Goal: Task Accomplishment & Management: Manage account settings

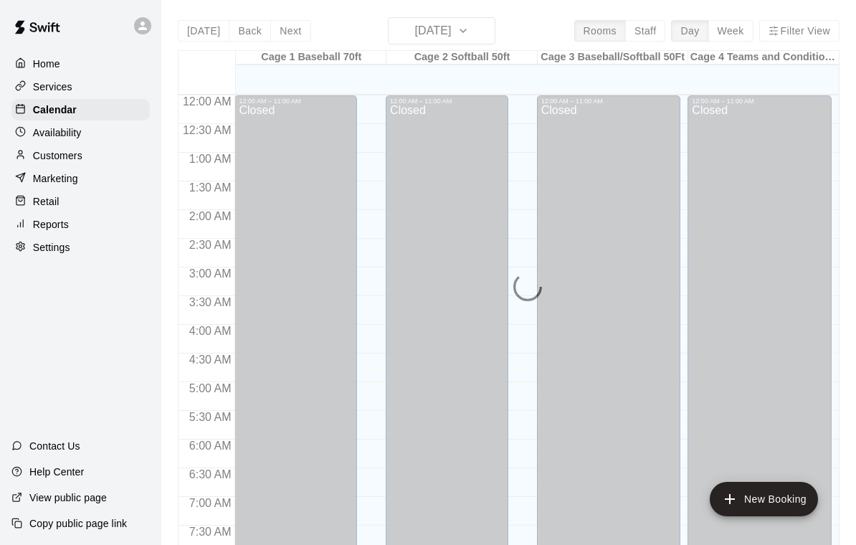
scroll to position [683, 0]
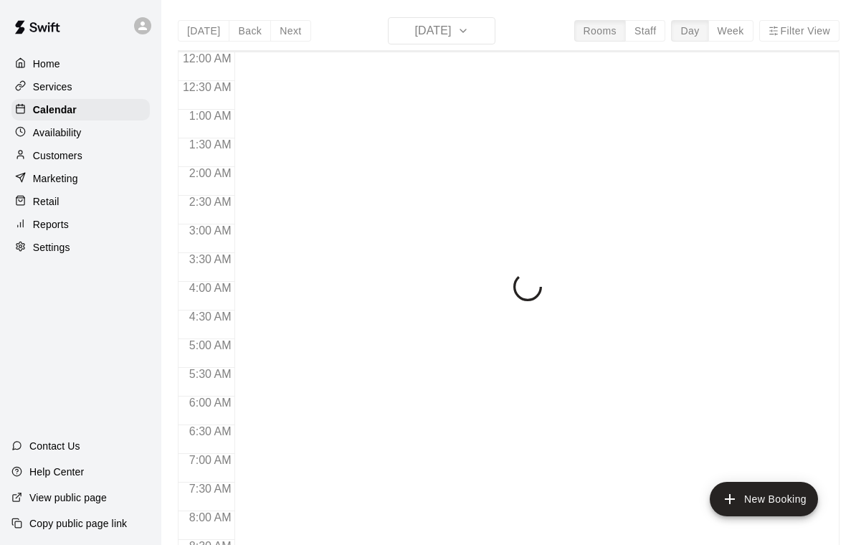
scroll to position [815, 0]
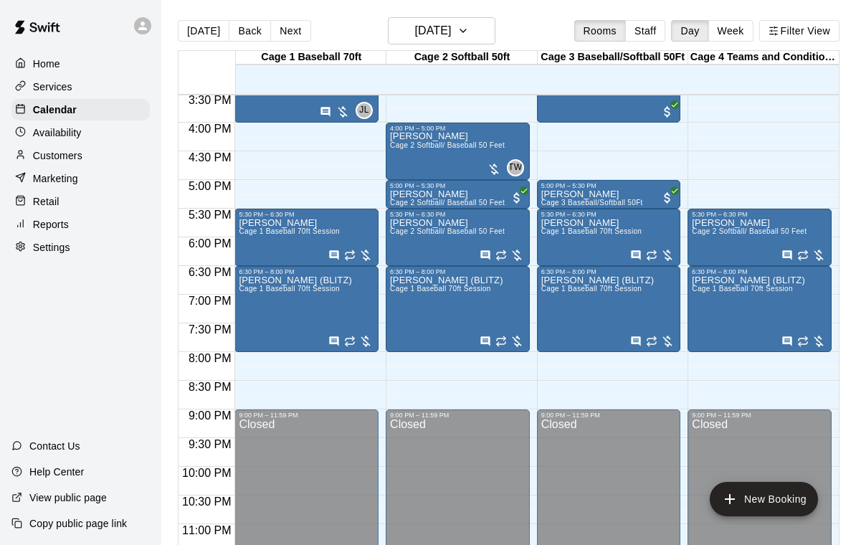
scroll to position [889, 0]
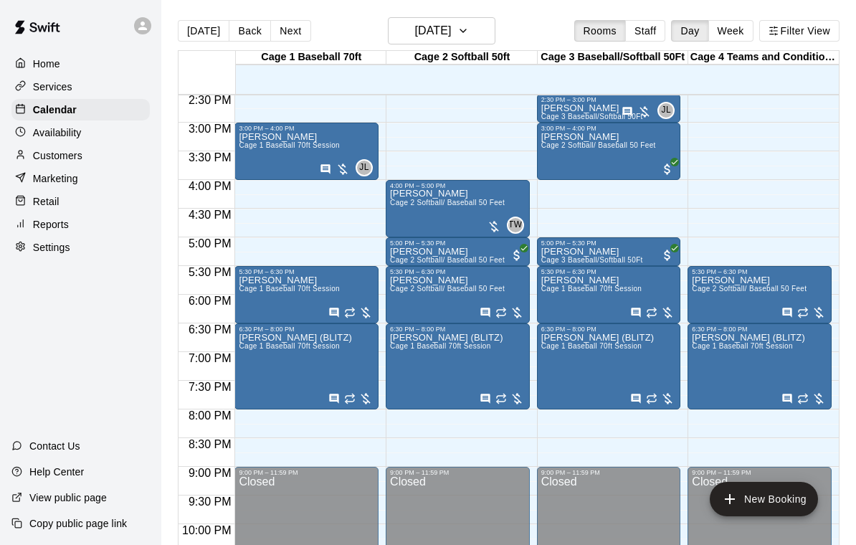
scroll to position [835, 0]
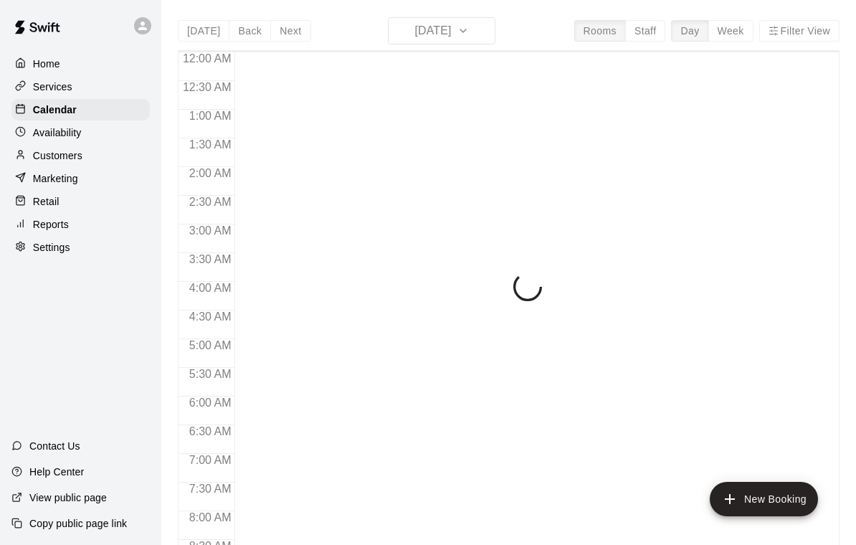
scroll to position [825, 0]
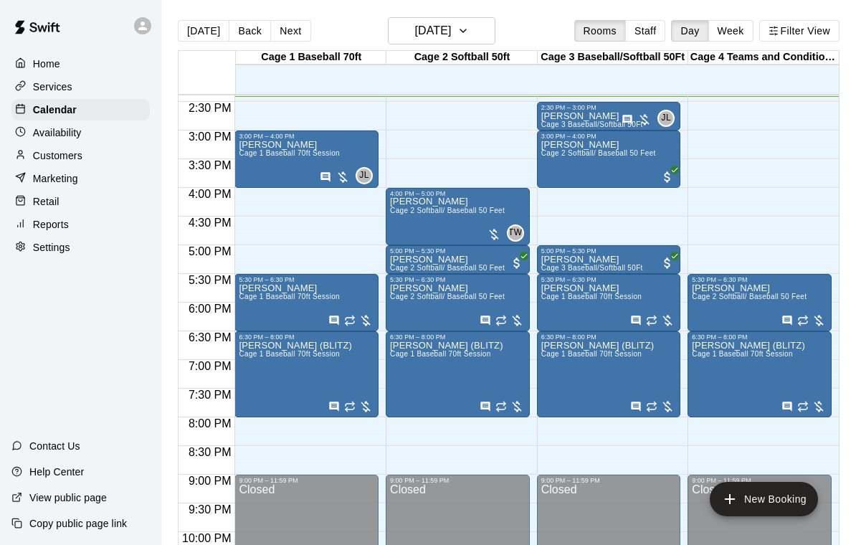
click at [264, 150] on div "Jennifer Dunn Cage 1 Baseball 70ft Session" at bounding box center [289, 412] width 101 height 545
click at [252, 158] on icon "edit" at bounding box center [253, 156] width 13 height 13
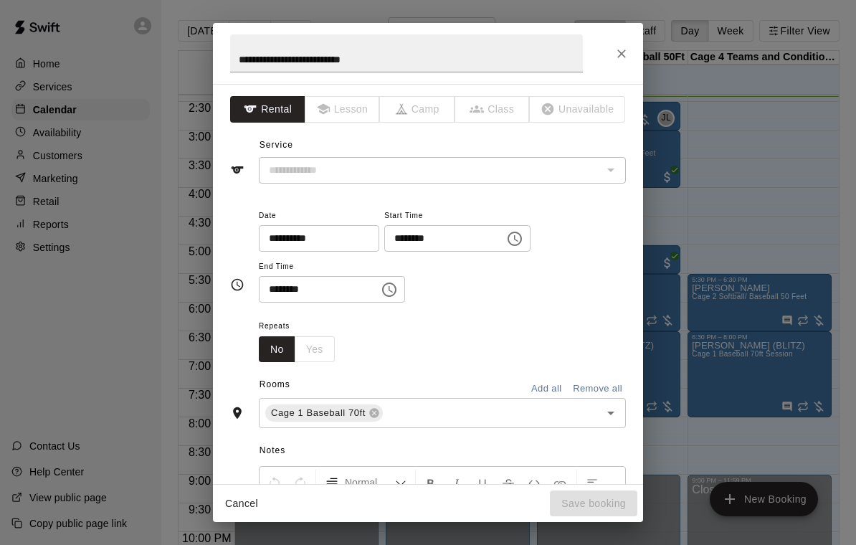
type input "**********"
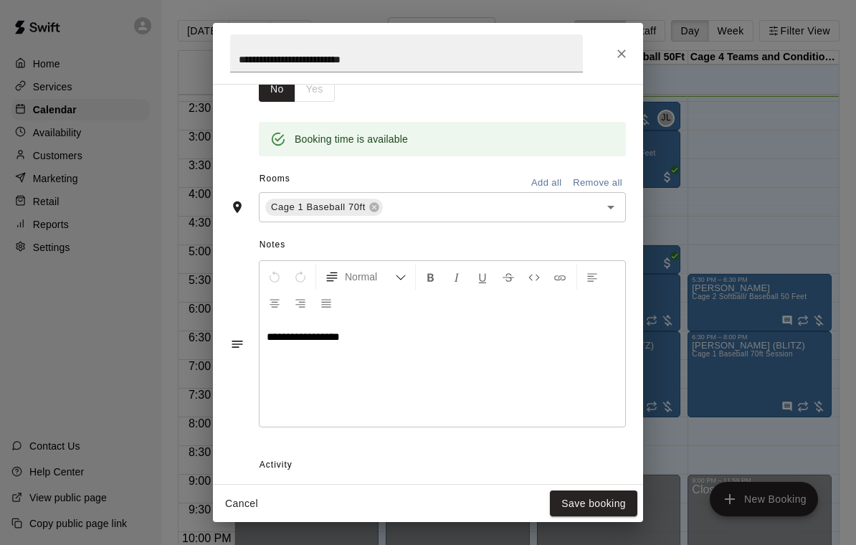
scroll to position [264, 0]
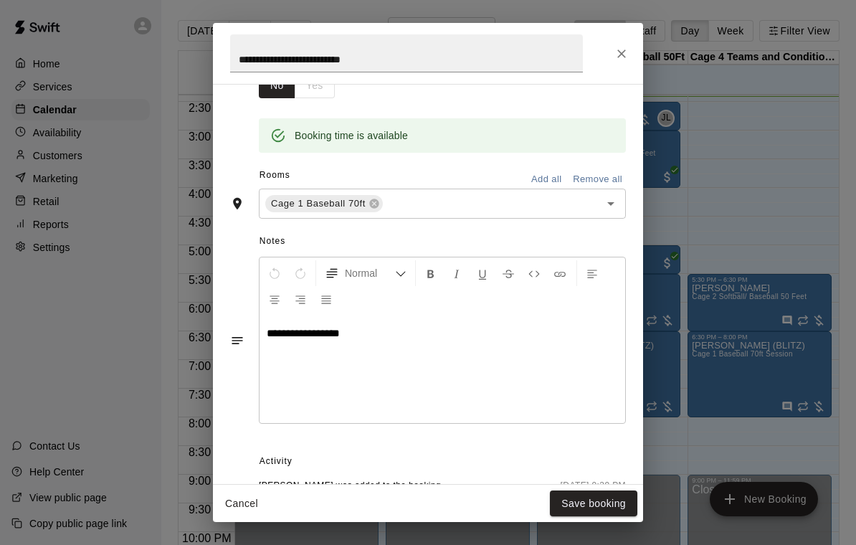
click at [617, 52] on icon "Close" at bounding box center [621, 54] width 14 height 14
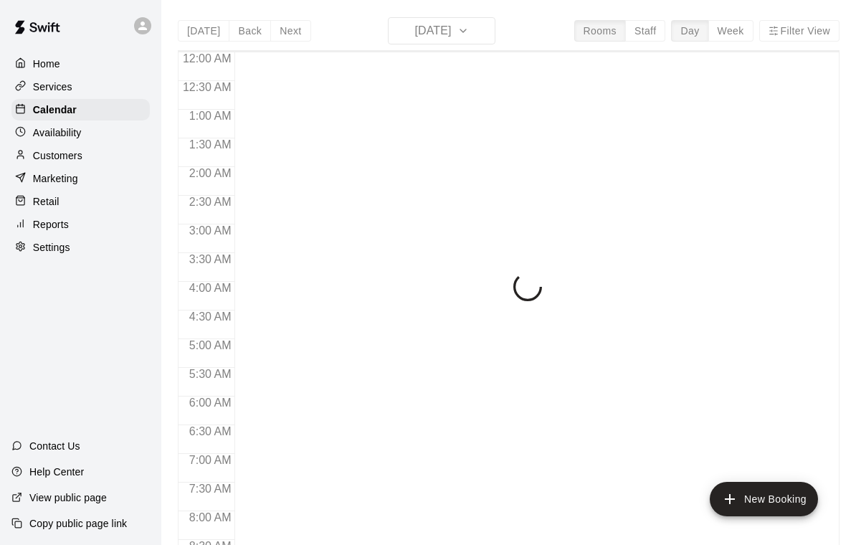
scroll to position [827, 0]
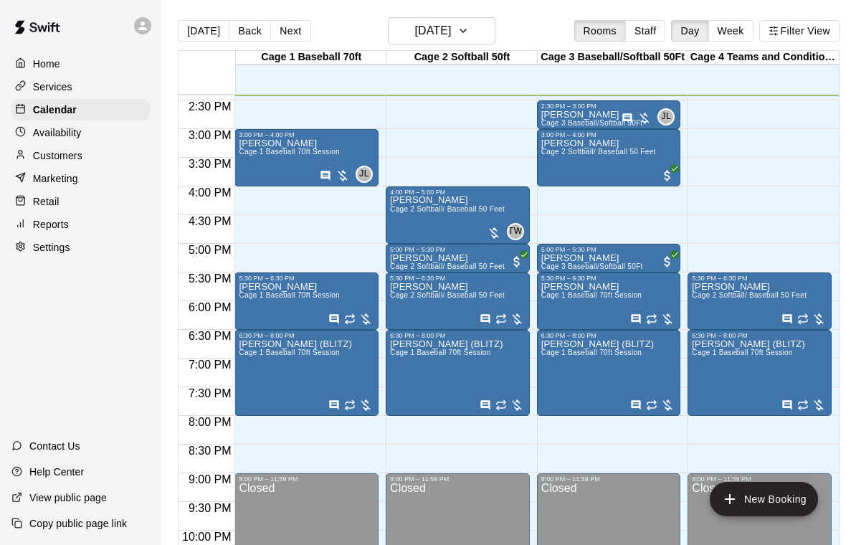
click at [578, 115] on p "[PERSON_NAME]" at bounding box center [592, 115] width 102 height 0
click at [556, 128] on icon "edit" at bounding box center [555, 131] width 17 height 17
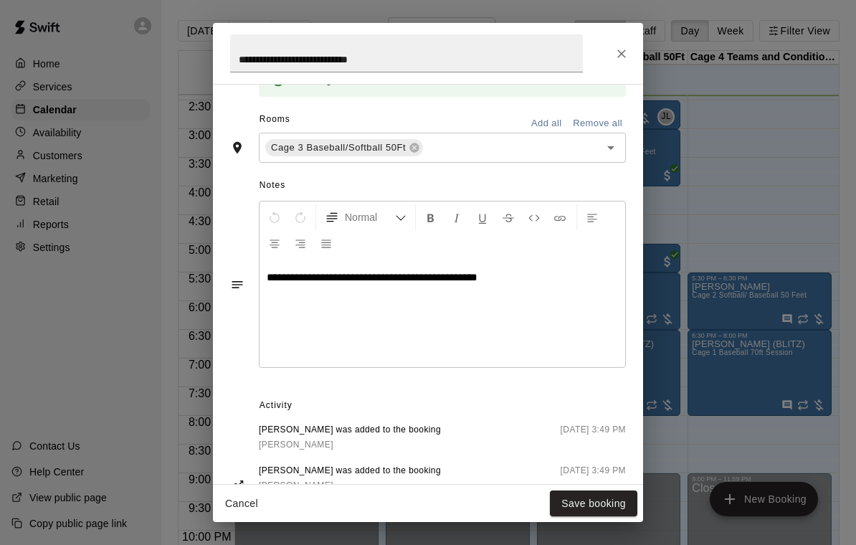
scroll to position [323, 0]
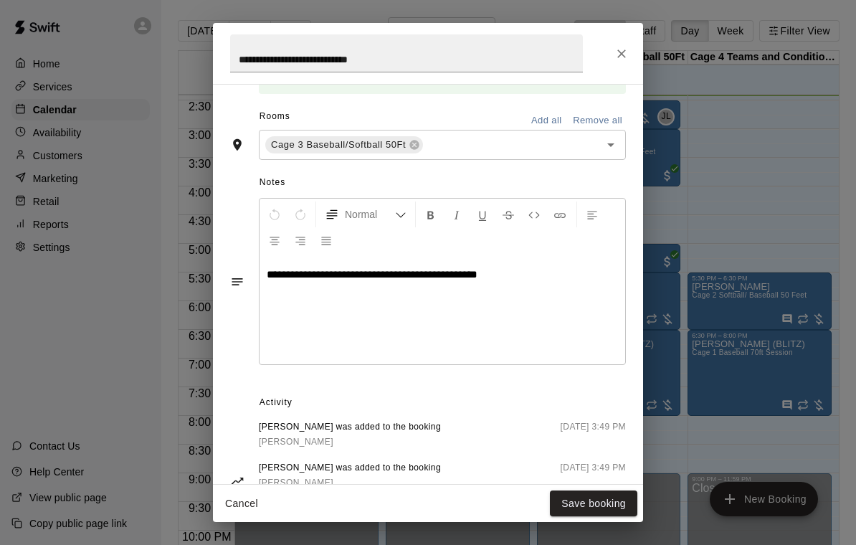
click at [620, 49] on icon "Close" at bounding box center [621, 54] width 14 height 14
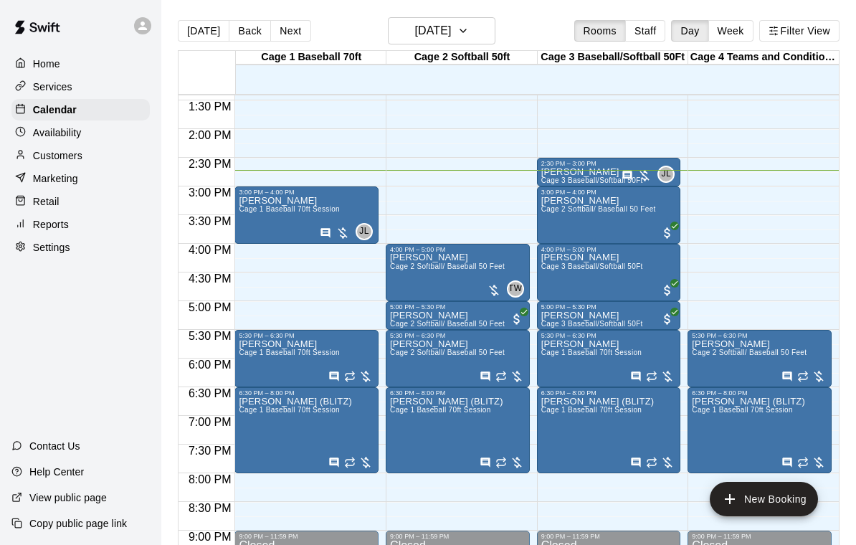
scroll to position [770, 0]
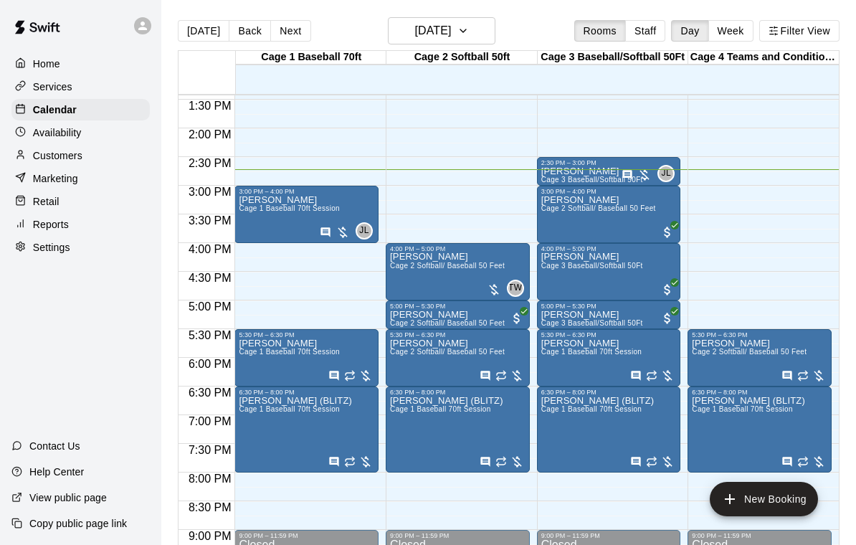
click at [599, 176] on div "Mekhi Normant Cage 3 Baseball/Softball 50Ft" at bounding box center [592, 438] width 102 height 545
click at [563, 220] on img "edit" at bounding box center [556, 217] width 16 height 16
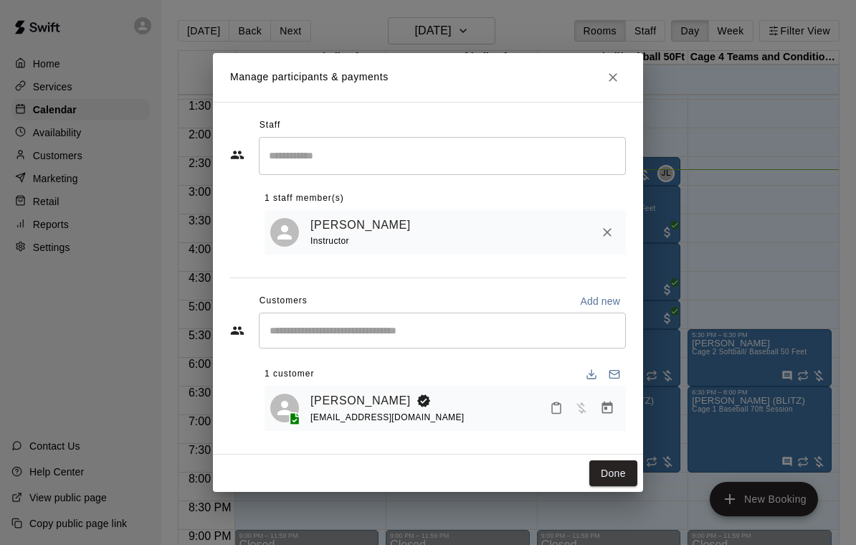
click at [610, 404] on icon "Manage bookings & payment" at bounding box center [607, 408] width 11 height 12
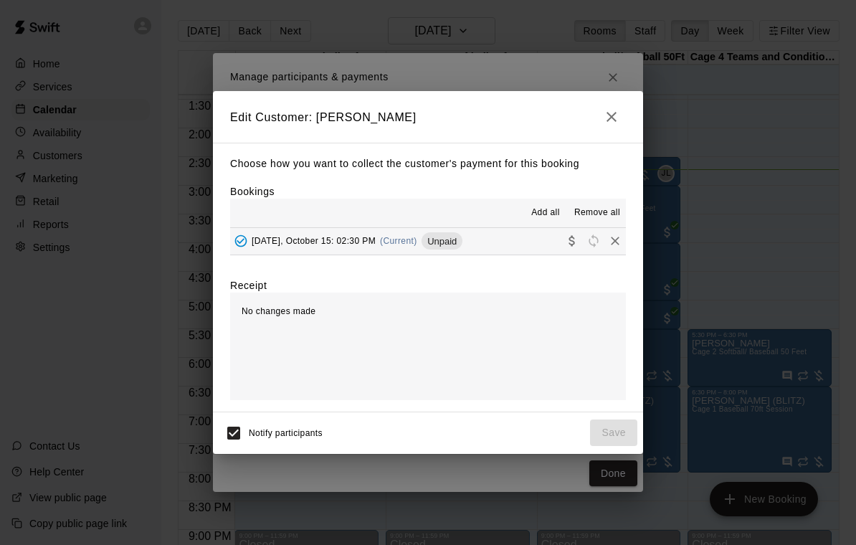
click at [525, 237] on button "Wednesday, October 15: 02:30 PM (Current) Unpaid" at bounding box center [428, 241] width 396 height 27
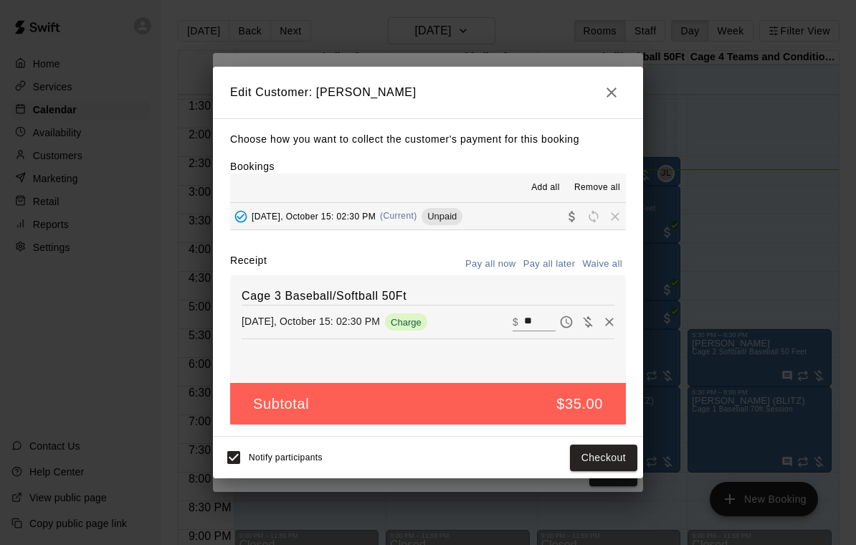
click at [533, 322] on input "**" at bounding box center [540, 322] width 32 height 19
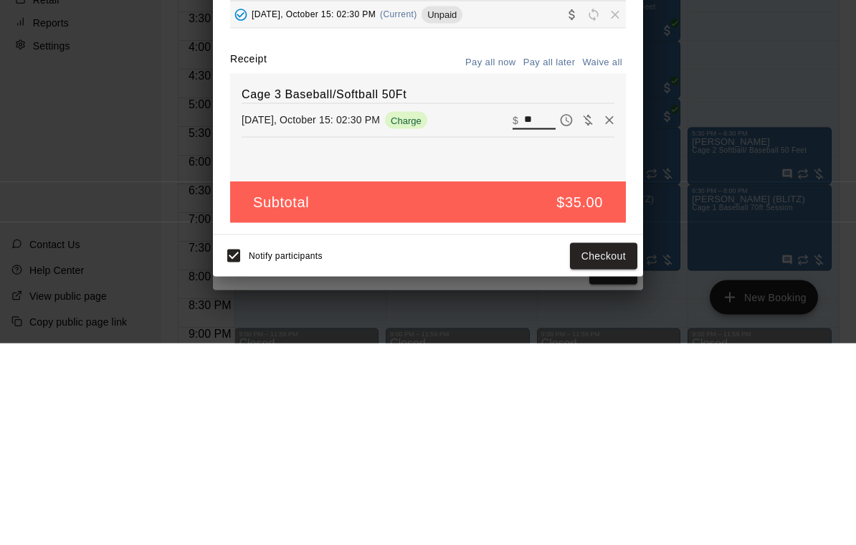
type input "*"
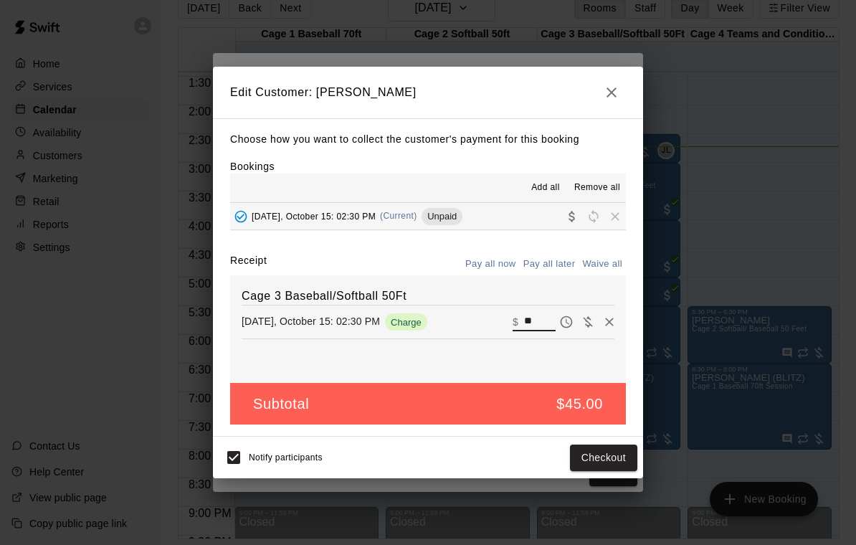
type input "**"
click at [635, 459] on button "Checkout" at bounding box center [603, 458] width 67 height 27
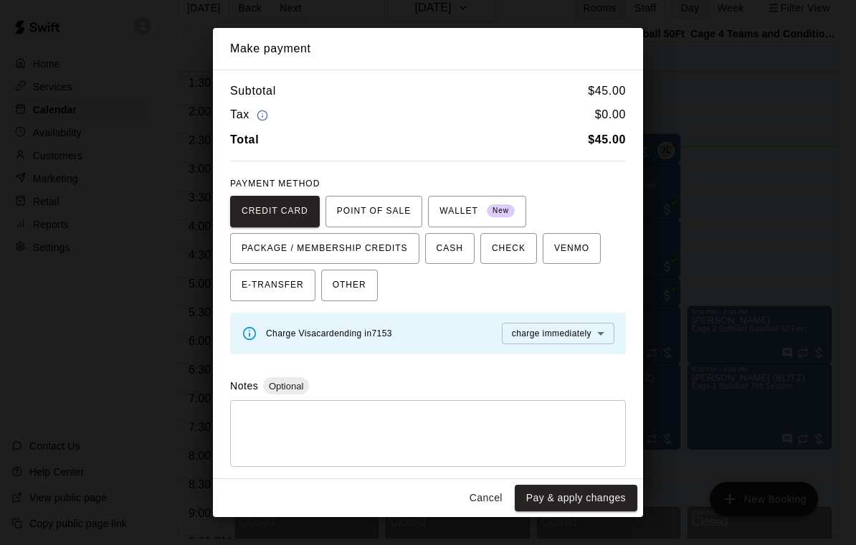
click at [352, 291] on span "OTHER" at bounding box center [350, 285] width 34 height 23
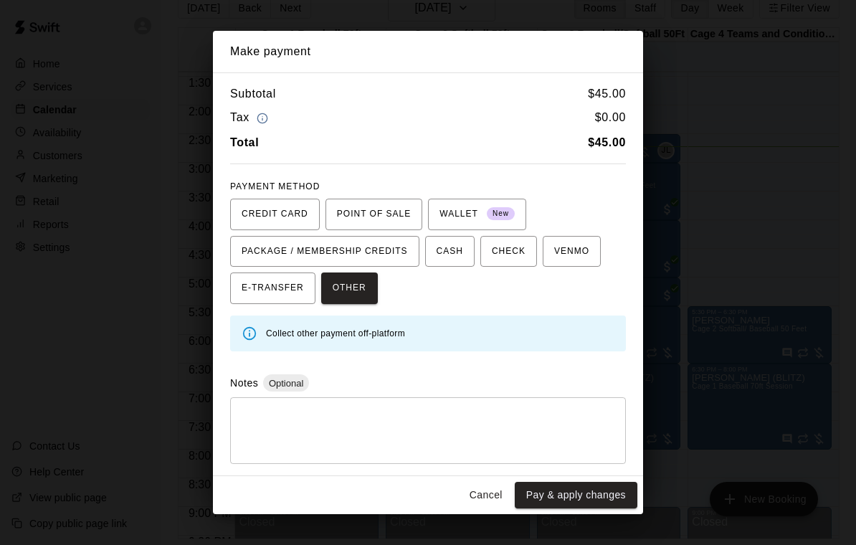
click at [604, 498] on button "Pay & apply changes" at bounding box center [576, 495] width 123 height 27
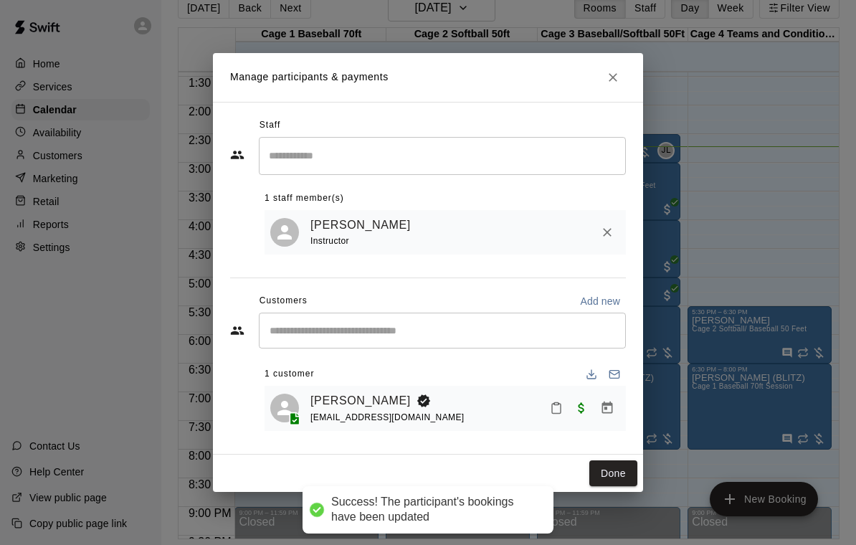
click at [626, 484] on button "Done" at bounding box center [613, 473] width 48 height 27
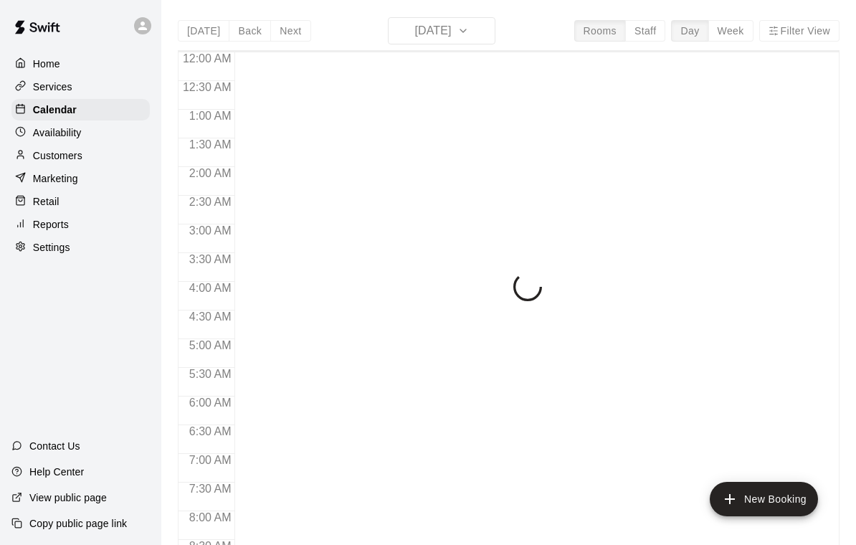
scroll to position [845, 0]
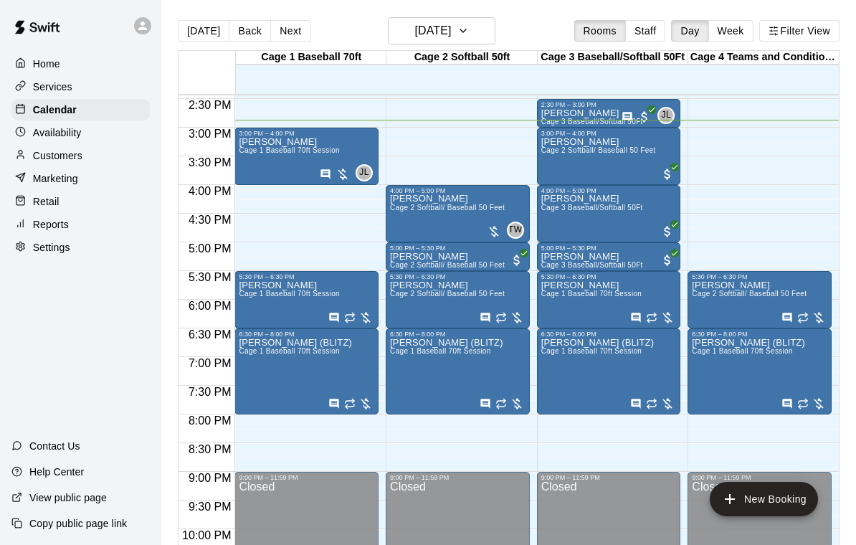
scroll to position [825, 0]
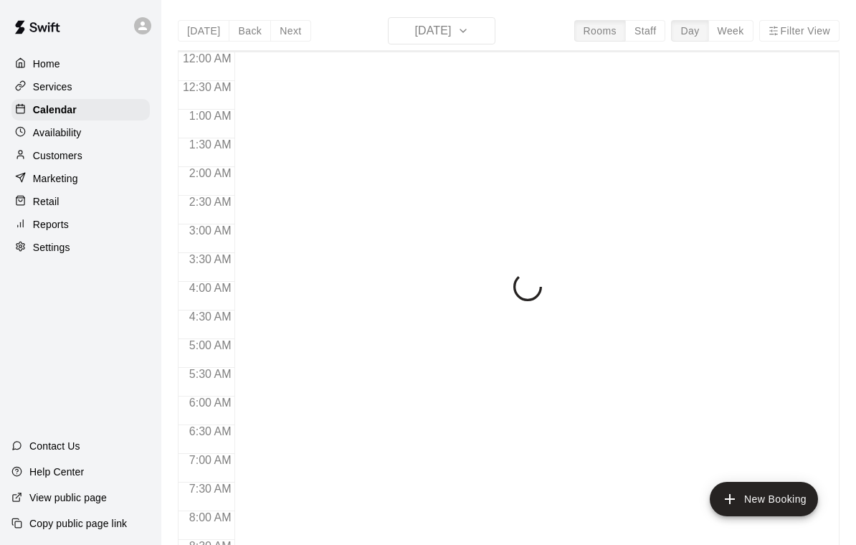
scroll to position [846, 0]
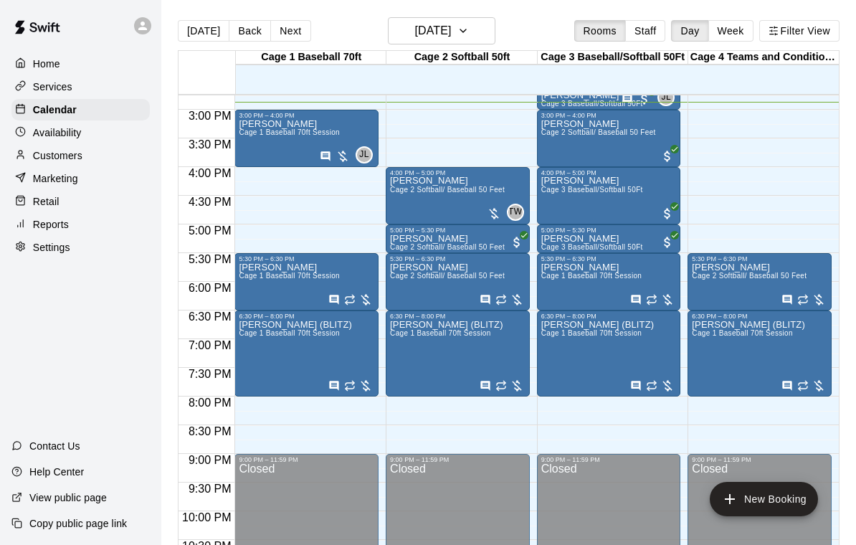
click at [255, 136] on span "Cage 1 Baseball 70ft Session" at bounding box center [289, 132] width 101 height 8
click at [253, 142] on icon "edit" at bounding box center [253, 144] width 17 height 17
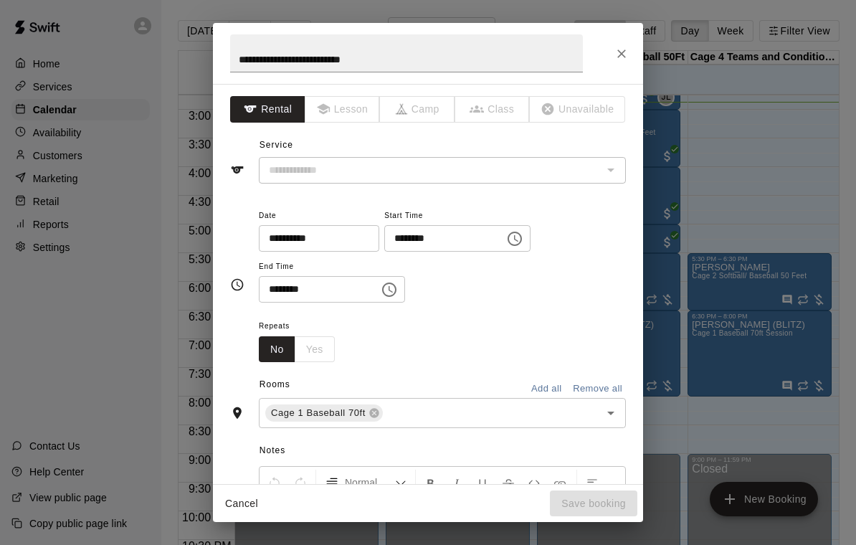
type input "**********"
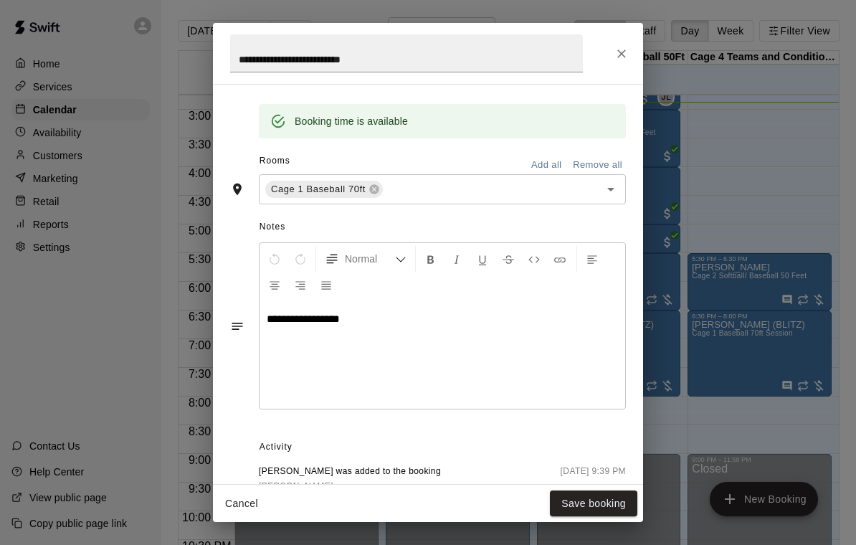
scroll to position [277, 0]
click at [630, 43] on button "Close" at bounding box center [622, 54] width 26 height 26
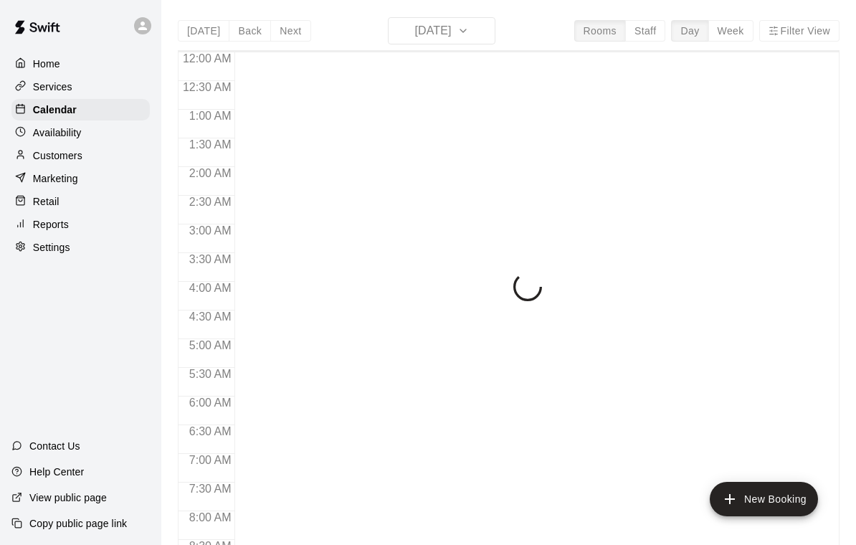
scroll to position [846, 0]
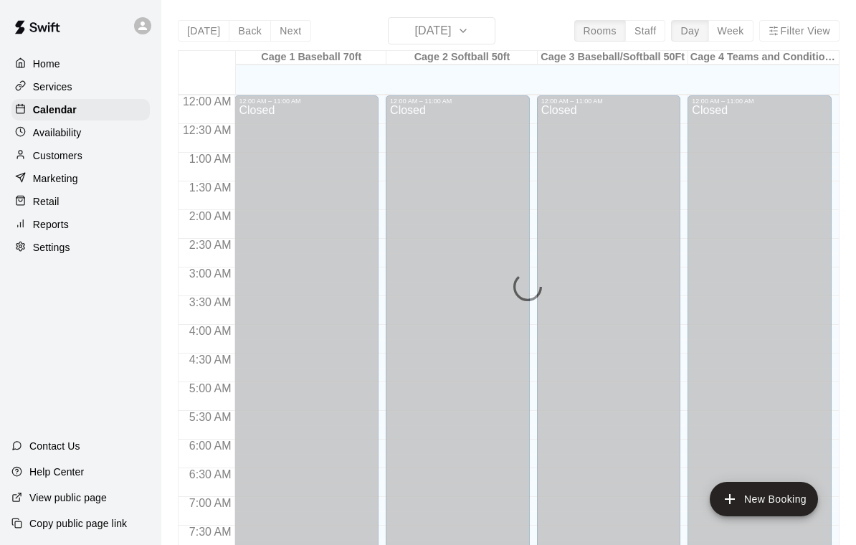
scroll to position [846, 0]
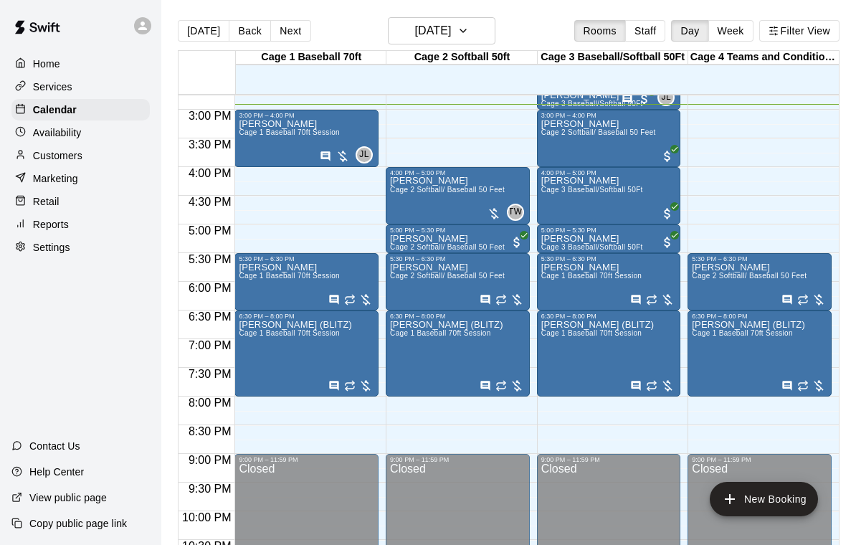
click at [50, 160] on p "Customers" at bounding box center [57, 155] width 49 height 14
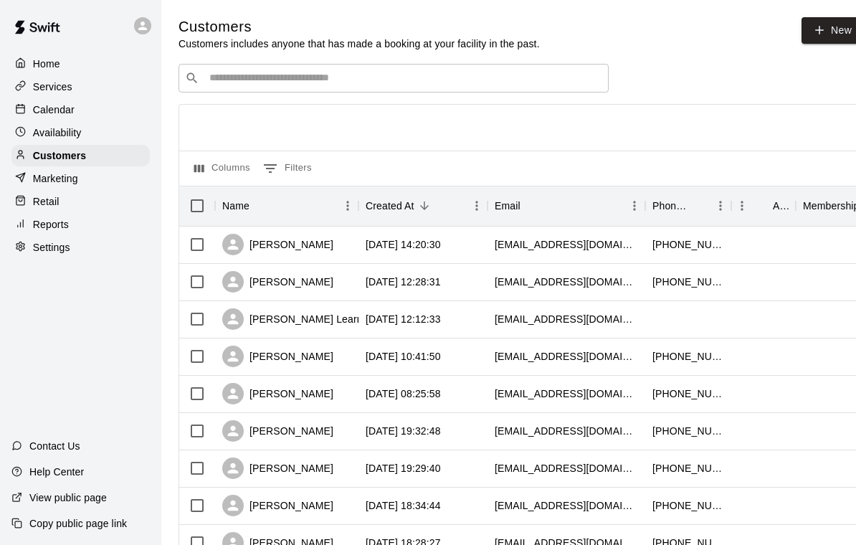
click at [831, 26] on link "New" at bounding box center [833, 30] width 62 height 27
select select "**"
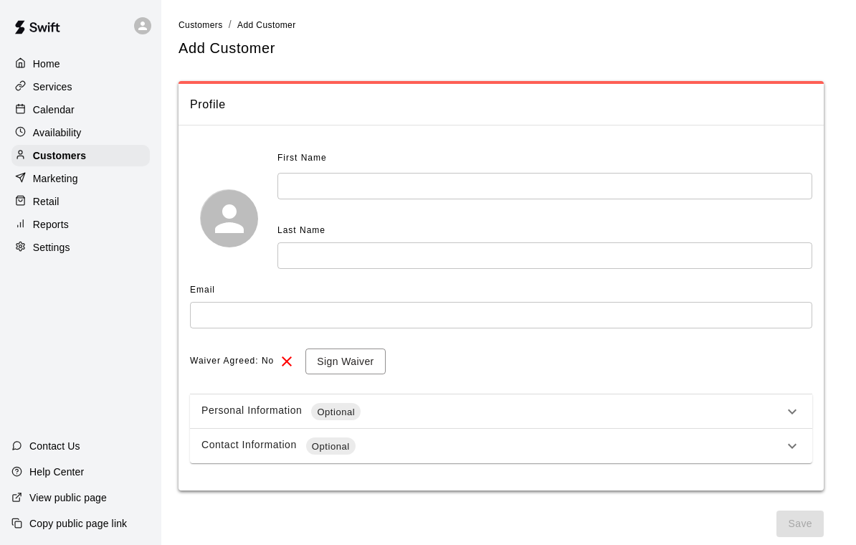
click at [296, 193] on input "text" at bounding box center [544, 186] width 535 height 27
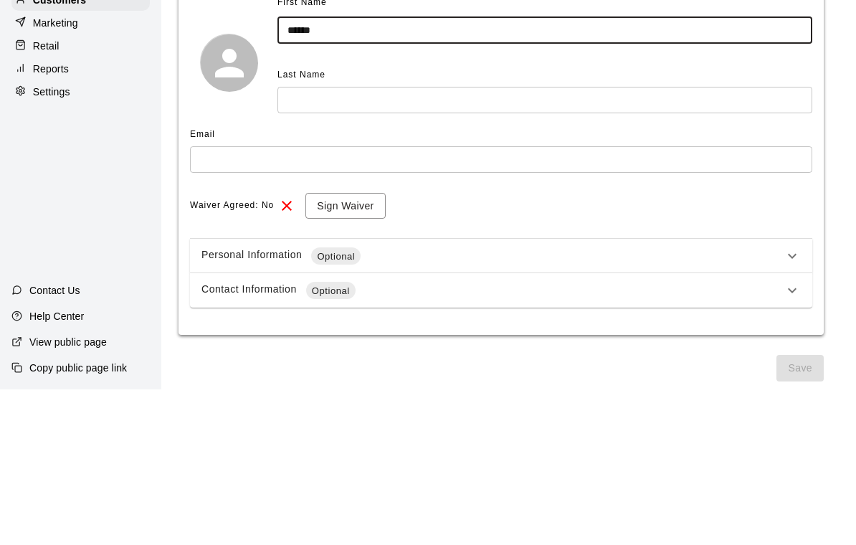
type input "******"
click at [365, 242] on input "text" at bounding box center [544, 255] width 535 height 27
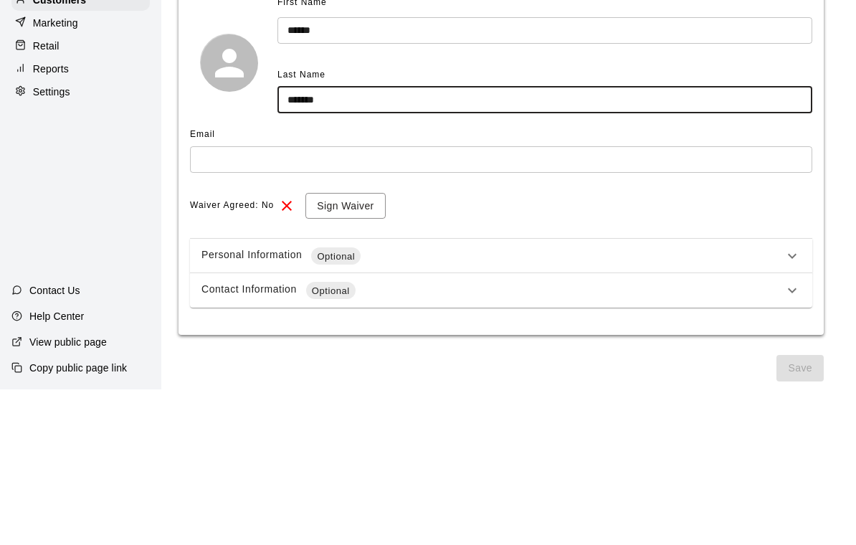
click at [326, 242] on input "******" at bounding box center [544, 255] width 535 height 27
click at [324, 219] on div "Last Name" at bounding box center [544, 230] width 535 height 23
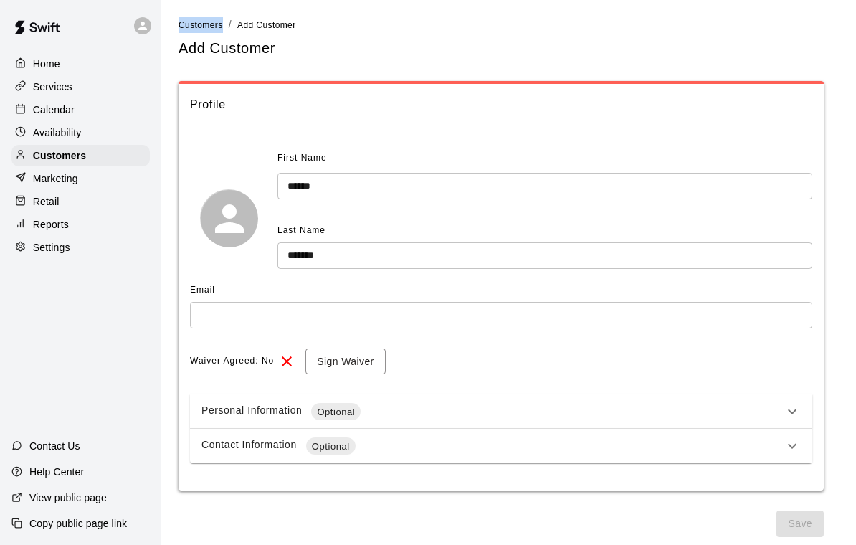
click at [310, 246] on input "******" at bounding box center [544, 255] width 535 height 27
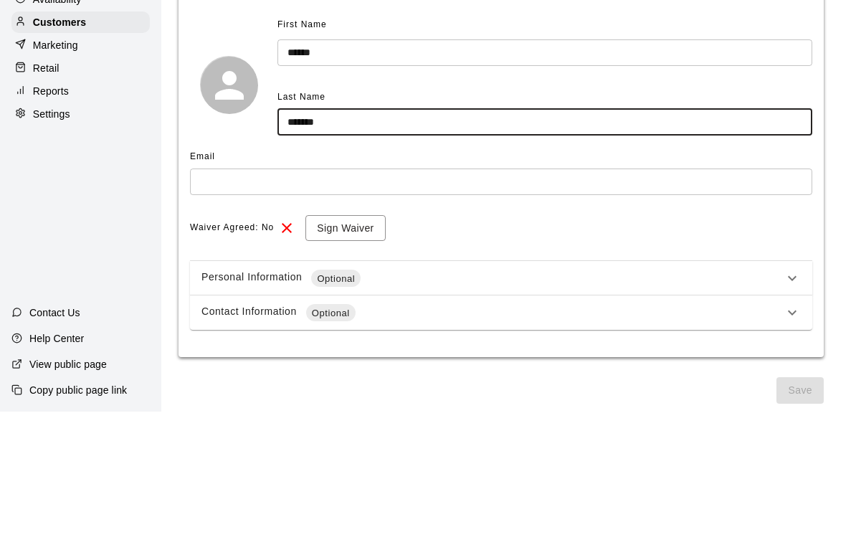
click at [326, 242] on input "******" at bounding box center [544, 255] width 535 height 27
click at [323, 219] on div "Last Name" at bounding box center [544, 230] width 535 height 23
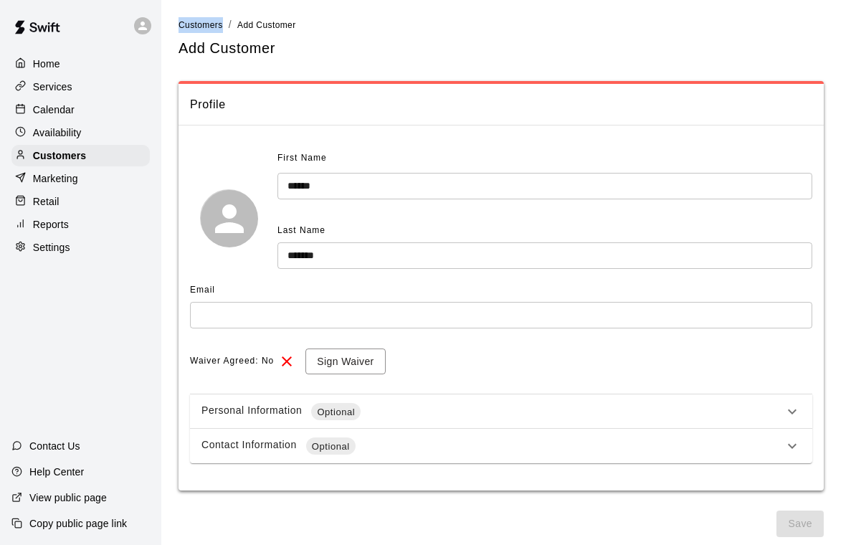
click at [374, 242] on input "******" at bounding box center [544, 255] width 535 height 27
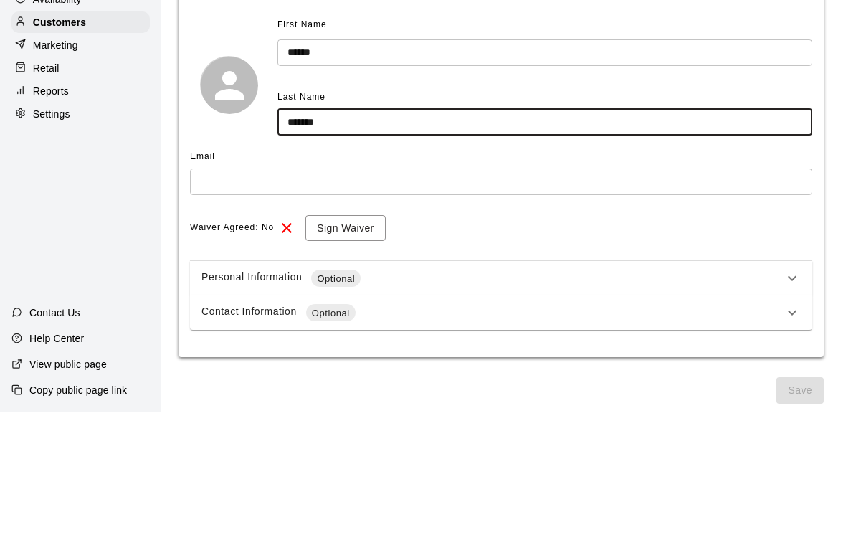
type input "******"
click at [338, 302] on input "text" at bounding box center [501, 315] width 622 height 27
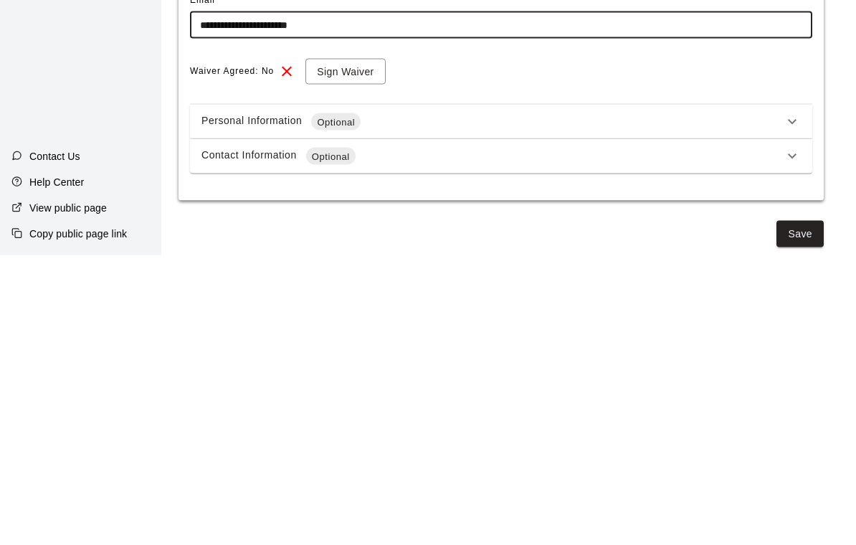
type input "**********"
click at [325, 348] on button "Sign Waiver" at bounding box center [345, 361] width 80 height 27
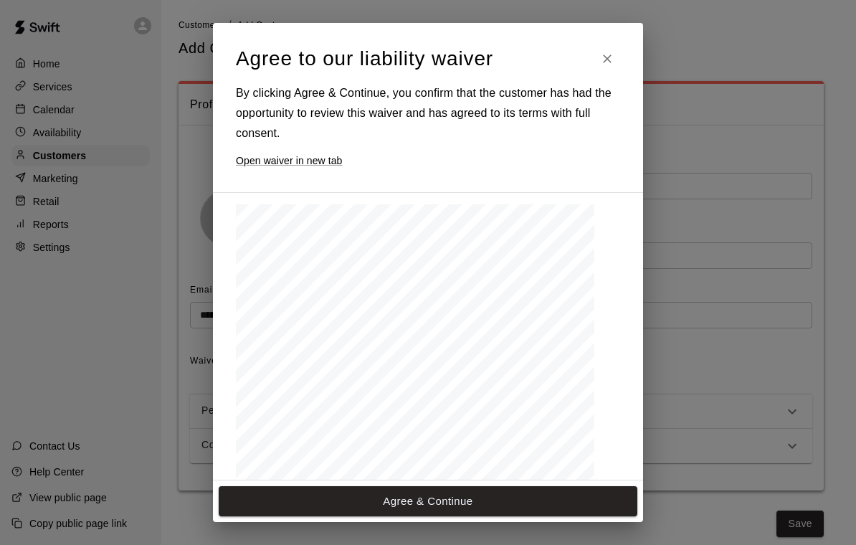
click at [409, 498] on button "Agree & Continue" at bounding box center [428, 501] width 419 height 30
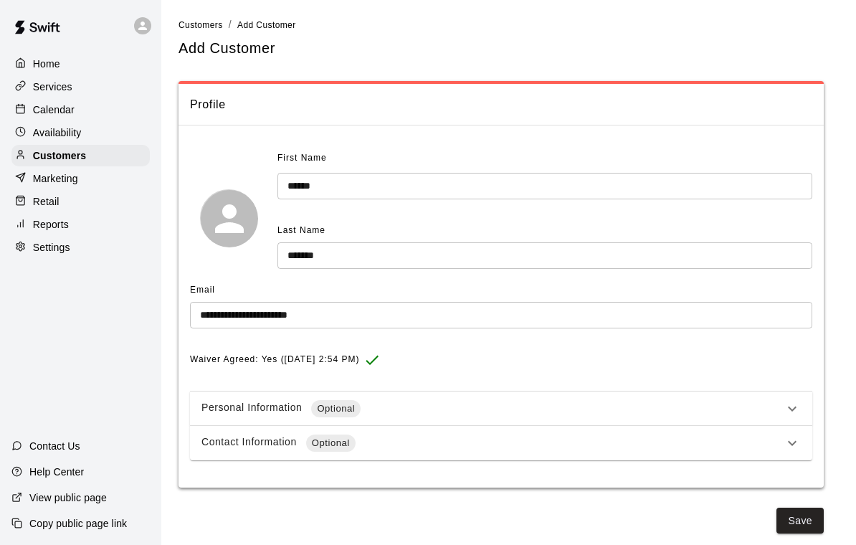
click at [794, 526] on button "Save" at bounding box center [800, 521] width 47 height 27
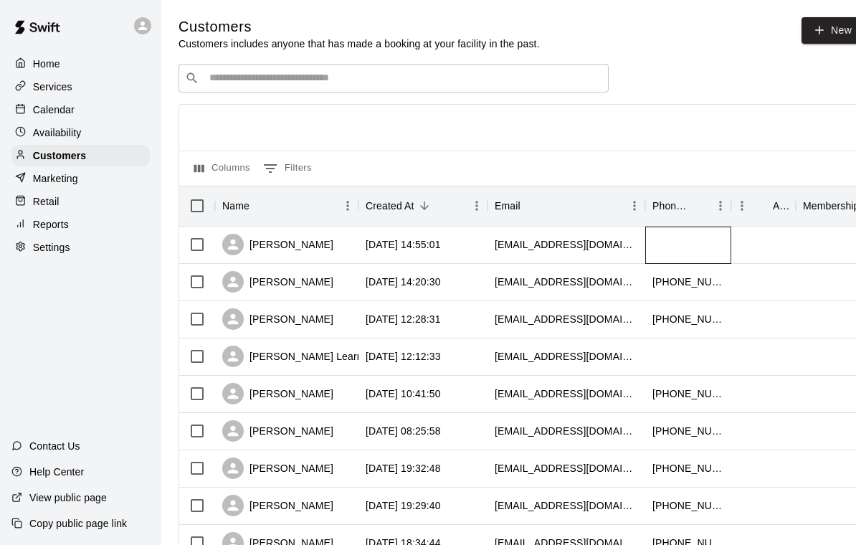
click at [686, 243] on div at bounding box center [688, 245] width 86 height 37
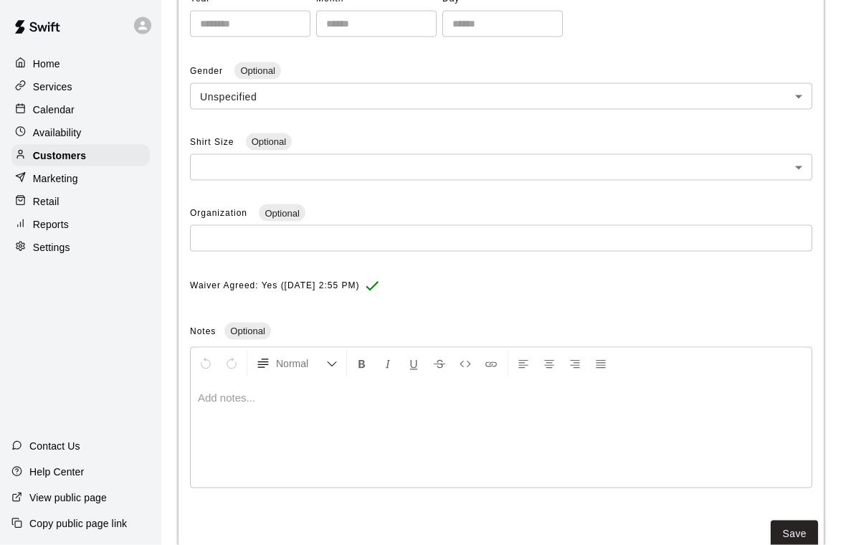
scroll to position [369, 0]
click at [803, 534] on button "Save" at bounding box center [794, 533] width 47 height 27
click at [793, 531] on button "Save" at bounding box center [794, 533] width 47 height 27
click at [45, 153] on p "Customers" at bounding box center [59, 155] width 53 height 14
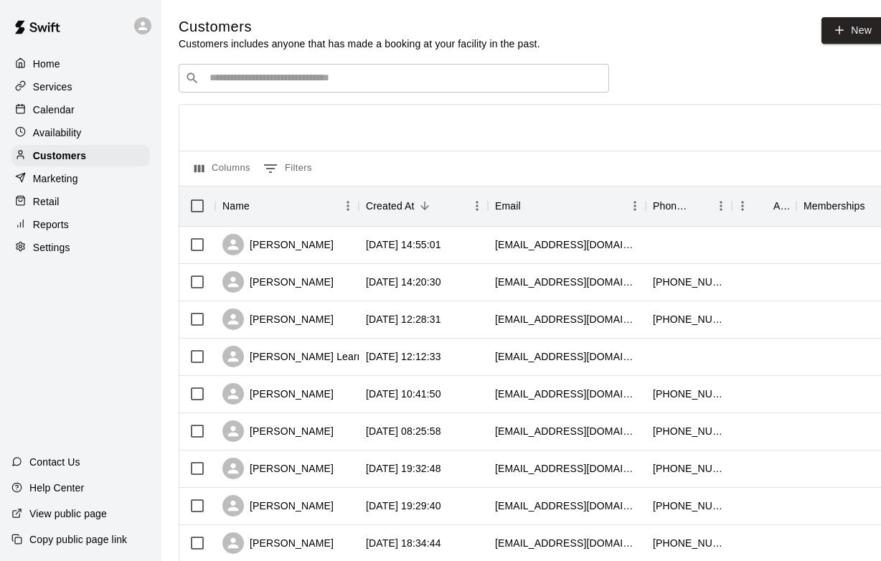
click at [52, 63] on p "Home" at bounding box center [46, 64] width 27 height 14
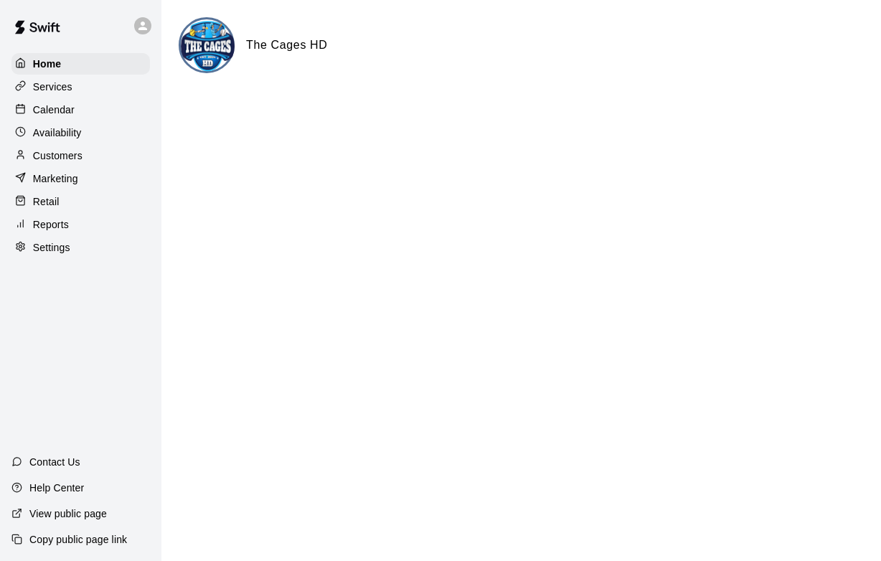
click at [33, 118] on div "Calendar" at bounding box center [80, 110] width 138 height 22
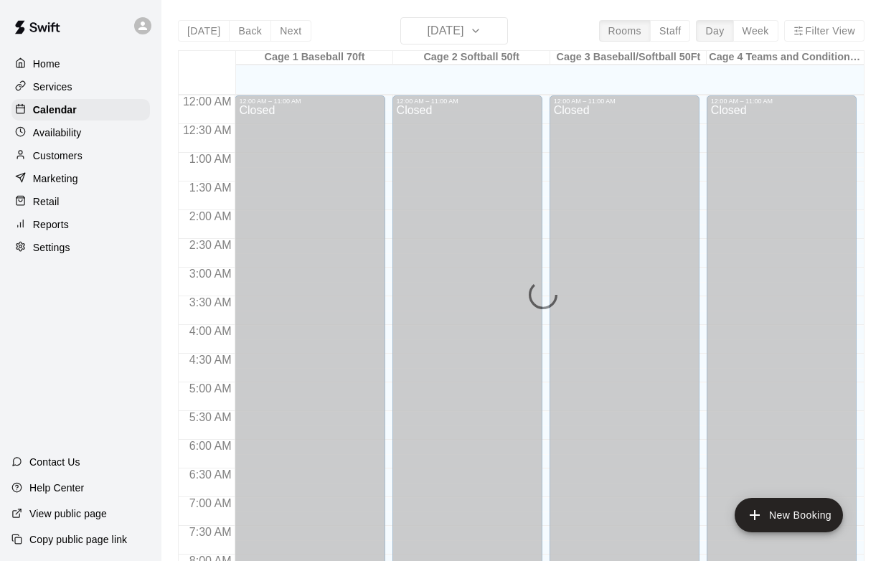
scroll to position [830, 0]
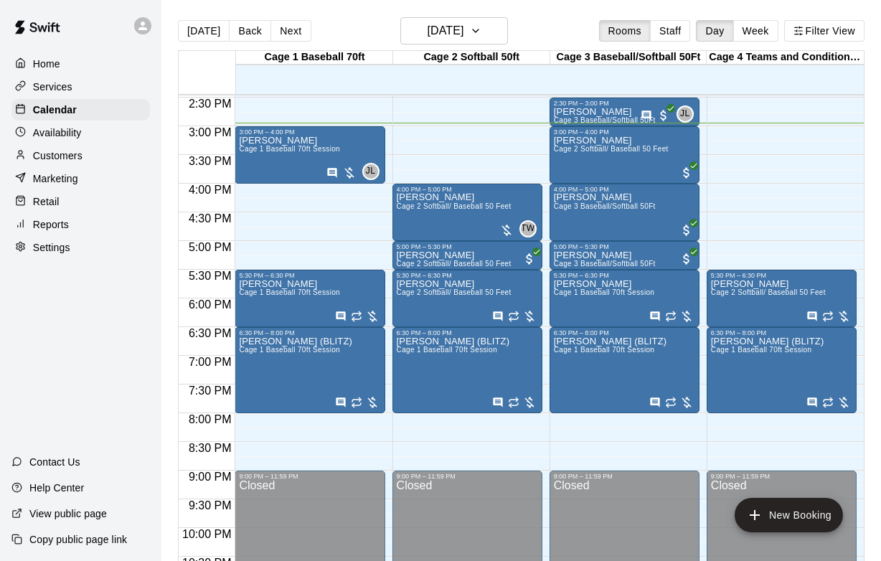
click at [290, 136] on div "3:00 PM – 4:00 PM" at bounding box center [309, 131] width 141 height 7
click at [247, 184] on img "edit" at bounding box center [254, 177] width 16 height 16
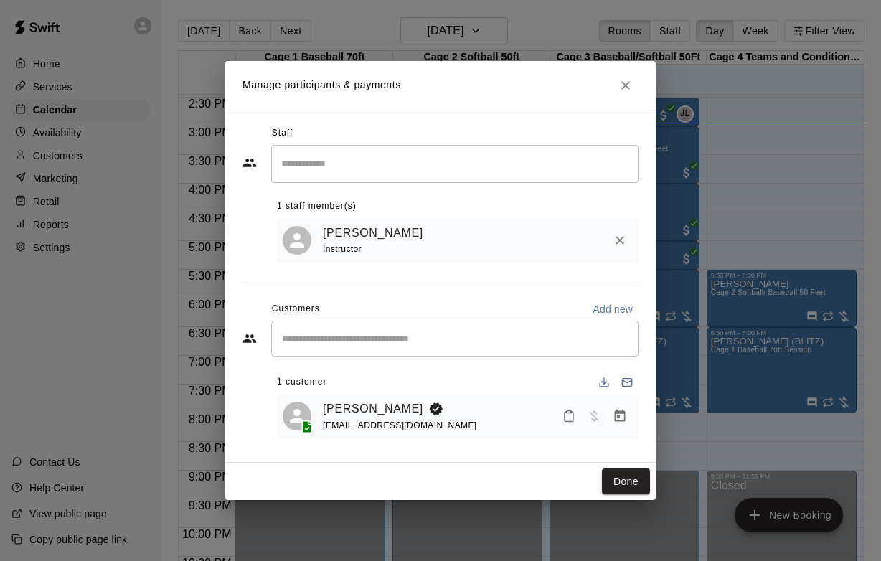
click at [615, 406] on button "Manage bookings & payment" at bounding box center [620, 416] width 26 height 26
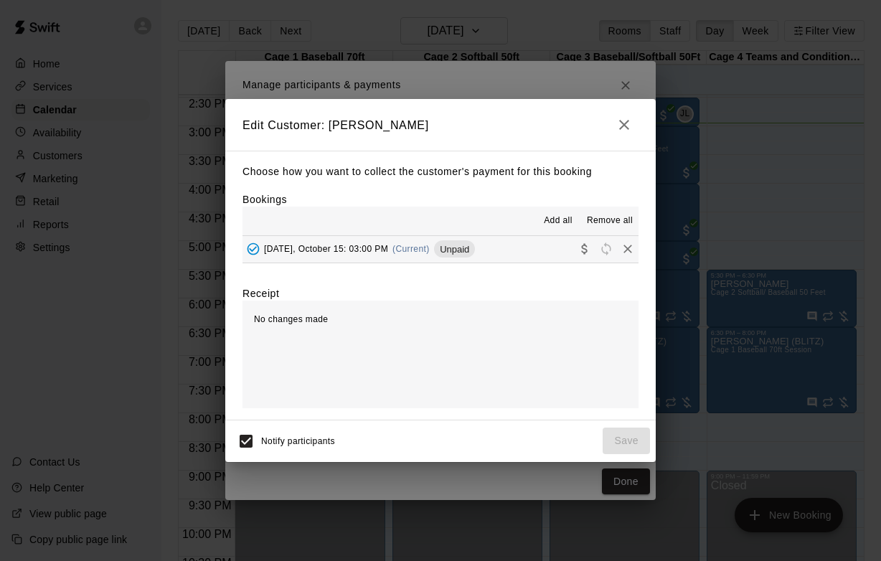
click at [525, 241] on button "Wednesday, October 15: 03:00 PM (Current) Unpaid" at bounding box center [440, 249] width 396 height 27
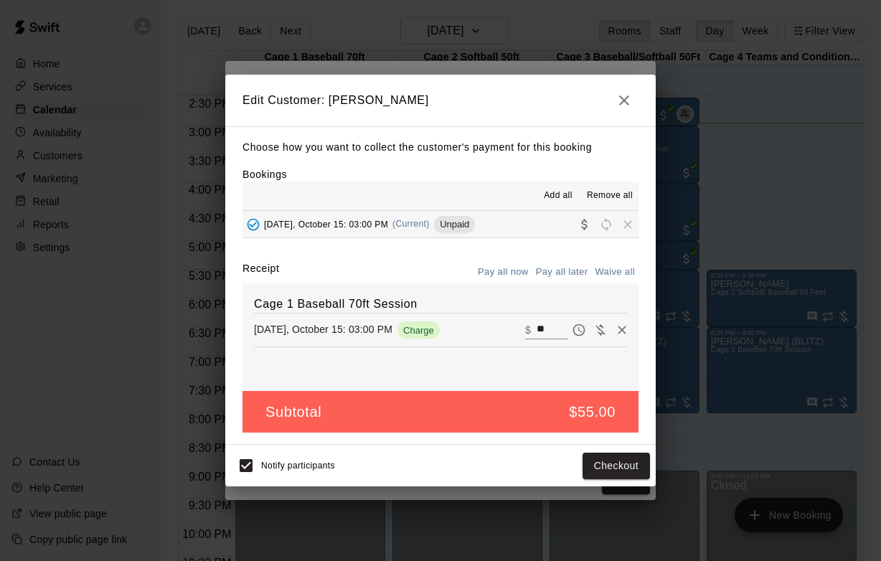
click at [554, 329] on input "**" at bounding box center [552, 330] width 32 height 19
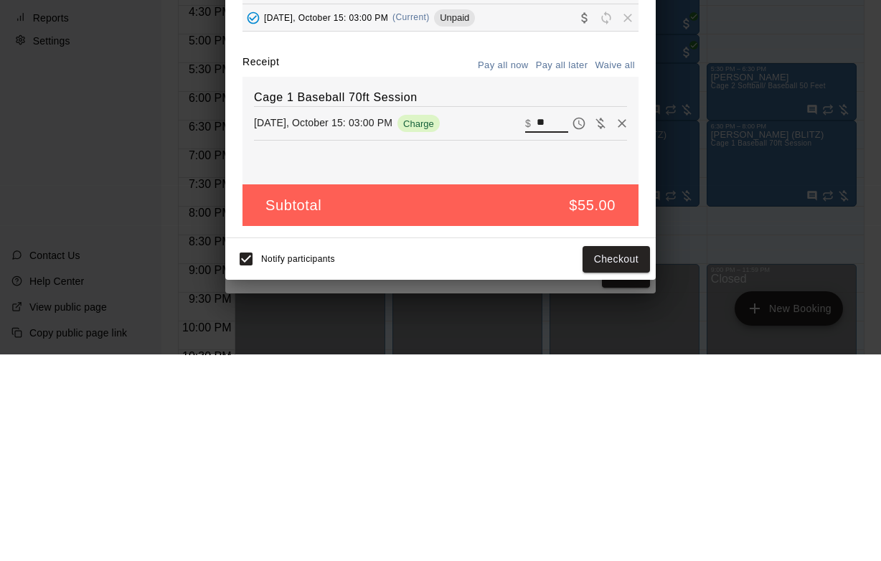
type input "*"
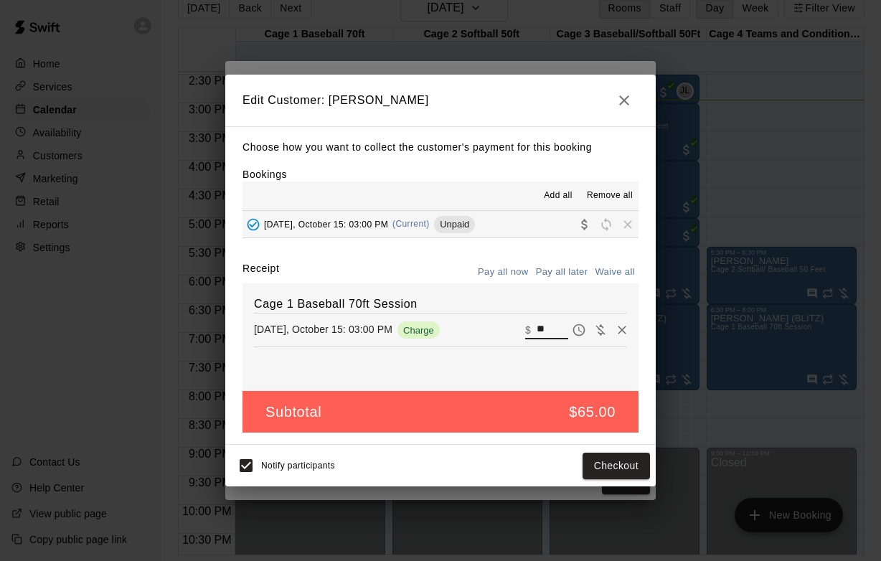
type input "**"
click at [631, 475] on button "Checkout" at bounding box center [615, 465] width 67 height 27
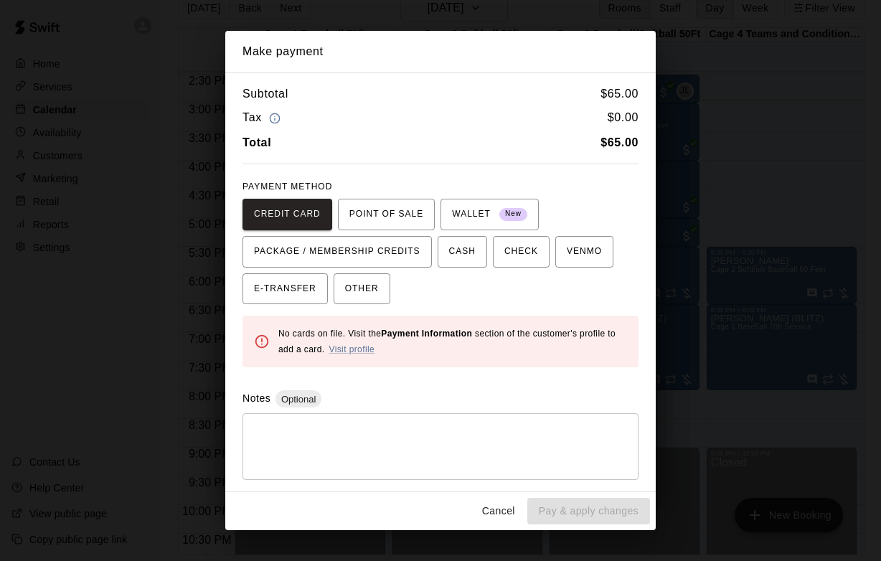
click at [356, 290] on span "OTHER" at bounding box center [362, 288] width 34 height 23
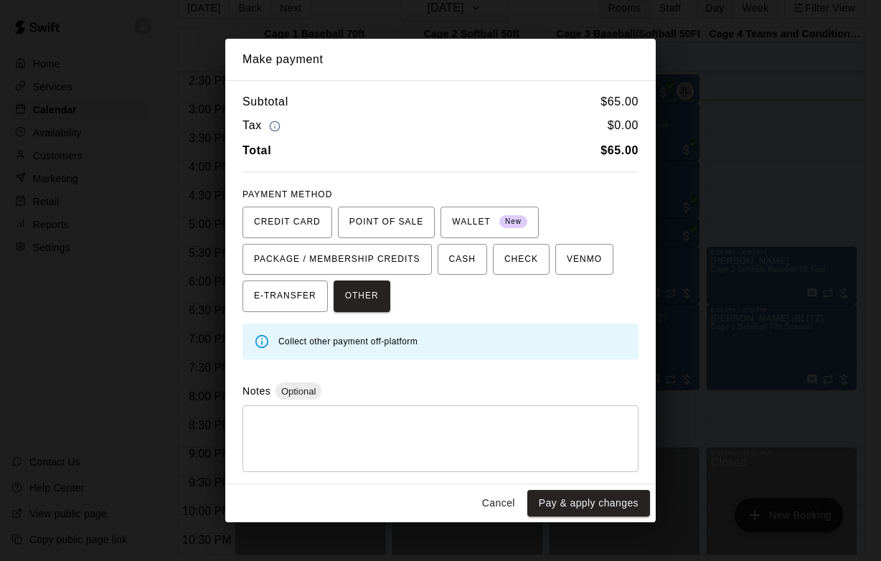
click at [612, 503] on button "Pay & apply changes" at bounding box center [588, 503] width 123 height 27
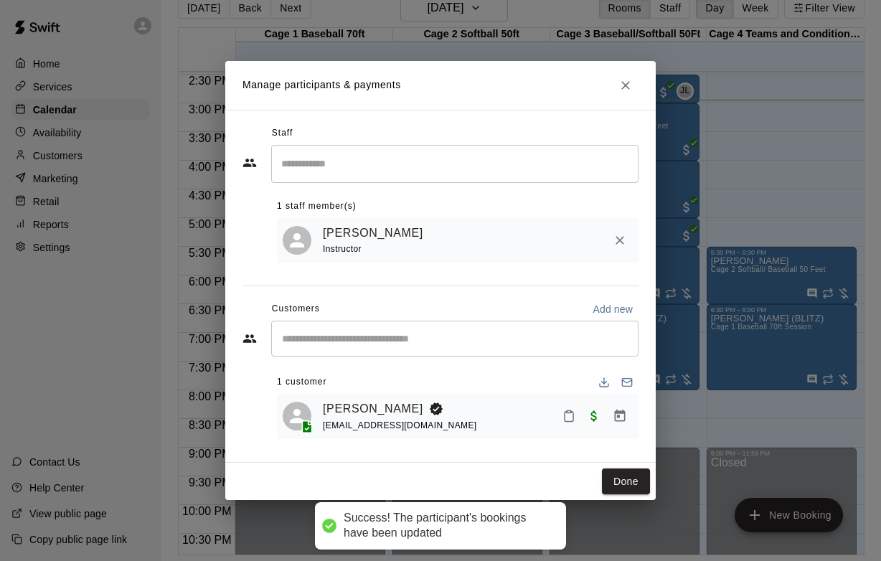
click at [630, 488] on button "Done" at bounding box center [626, 481] width 48 height 27
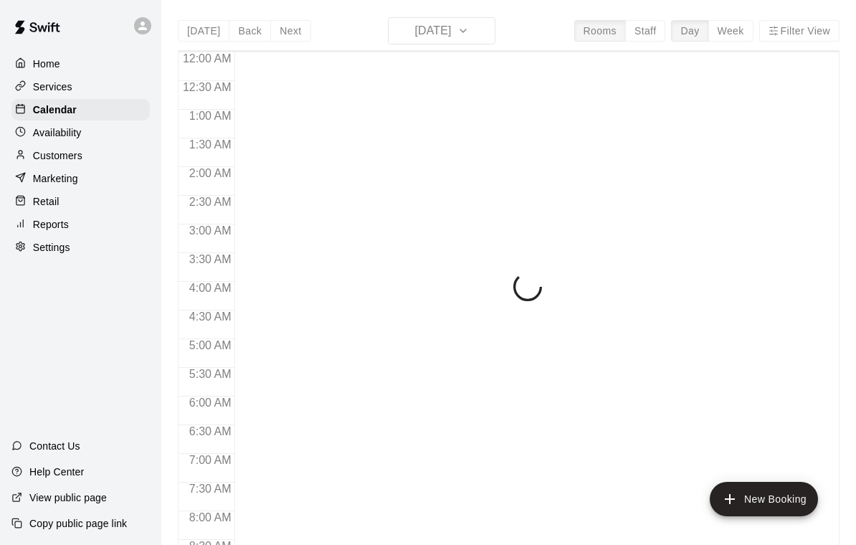
scroll to position [846, 0]
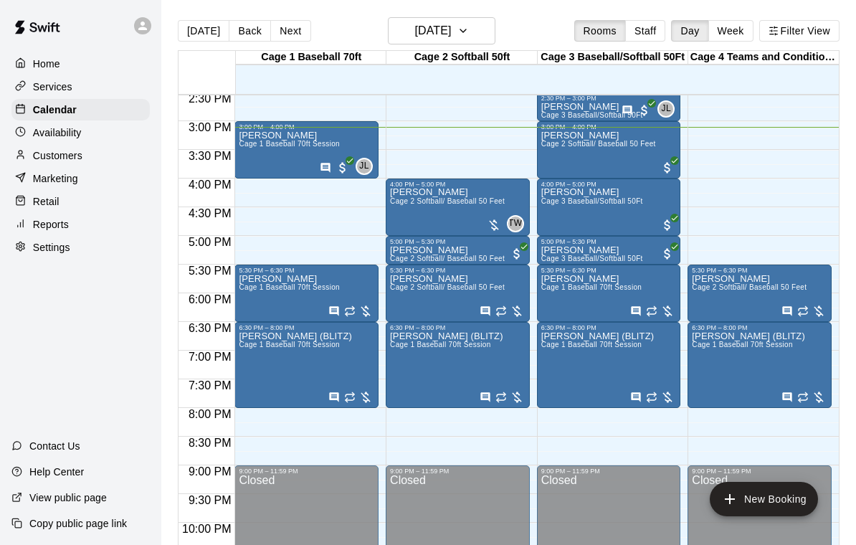
scroll to position [834, 0]
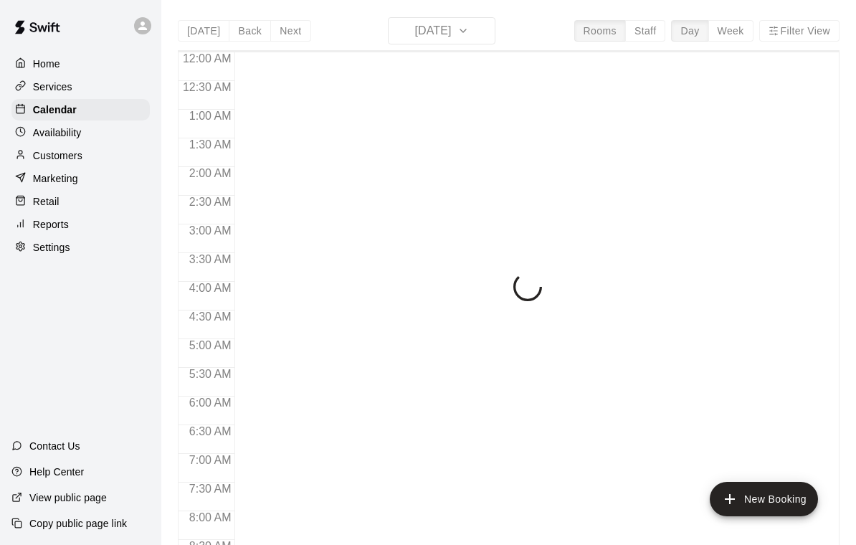
scroll to position [846, 0]
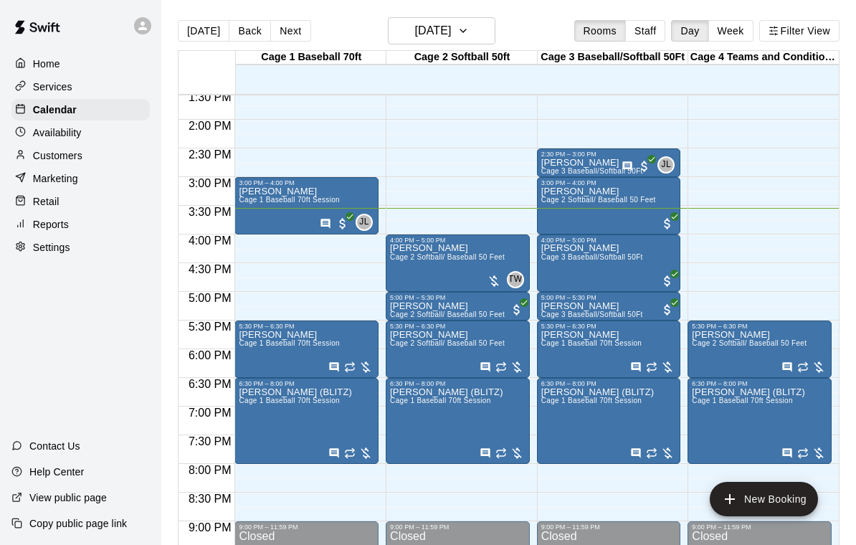
scroll to position [779, 0]
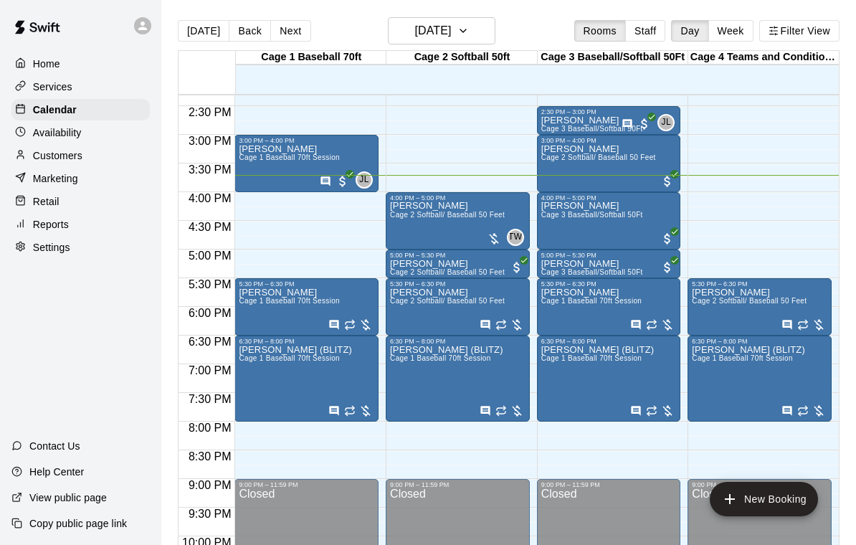
scroll to position [819, 0]
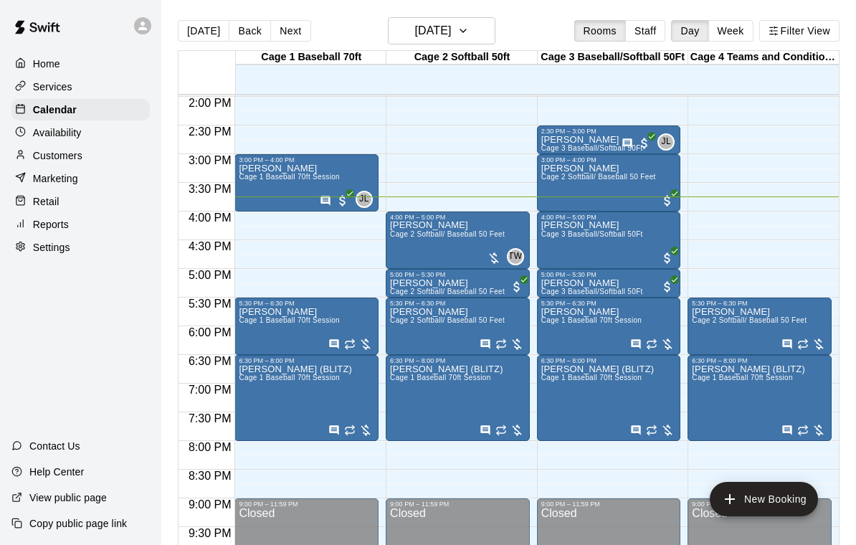
scroll to position [798, 0]
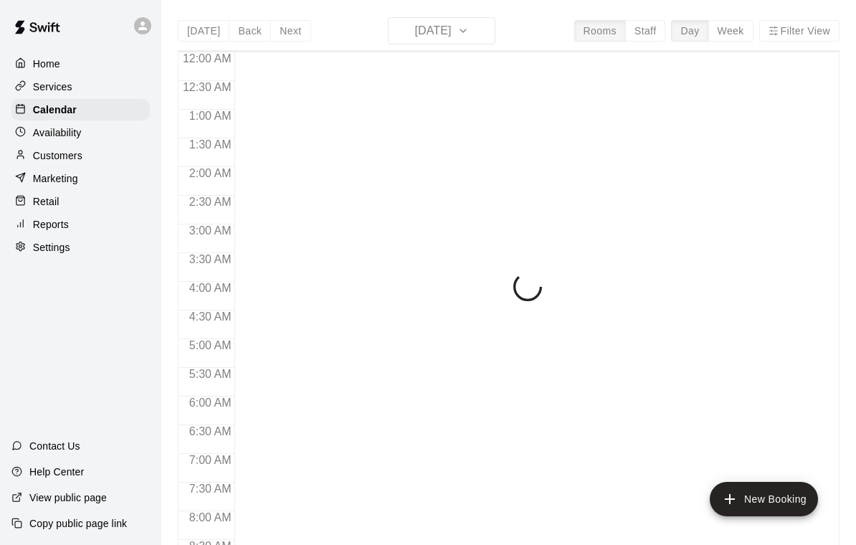
scroll to position [846, 0]
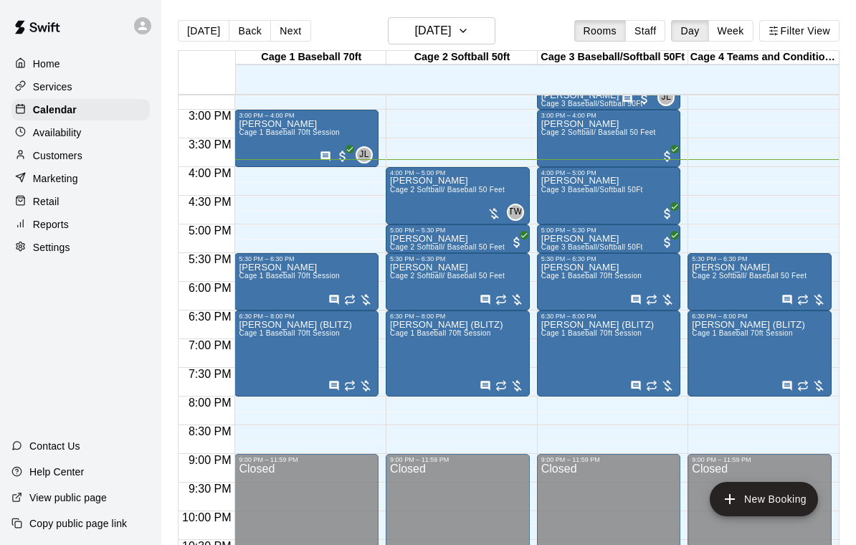
click at [423, 201] on div "[PERSON_NAME] Cage 2 Softball/ Baseball 50 Feet" at bounding box center [447, 448] width 115 height 545
click at [414, 196] on button "edit" at bounding box center [405, 193] width 29 height 29
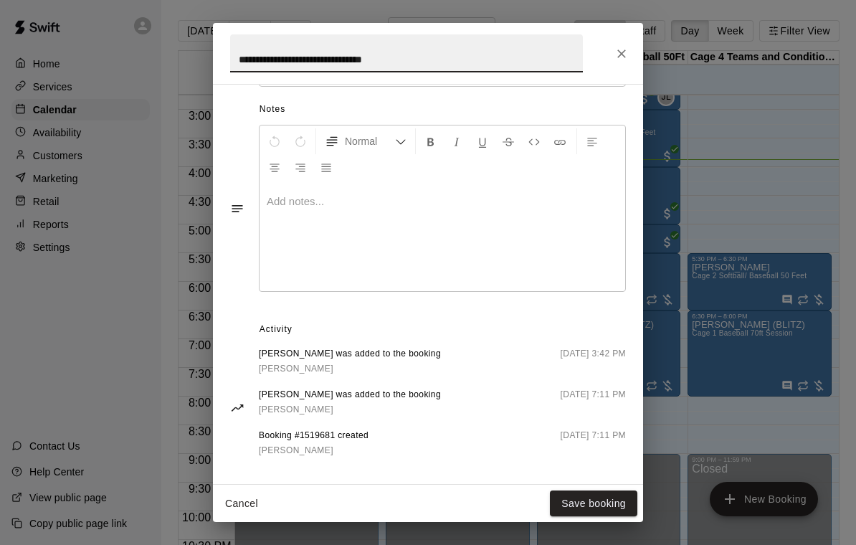
scroll to position [397, 0]
click at [620, 52] on icon "Close" at bounding box center [621, 53] width 9 height 9
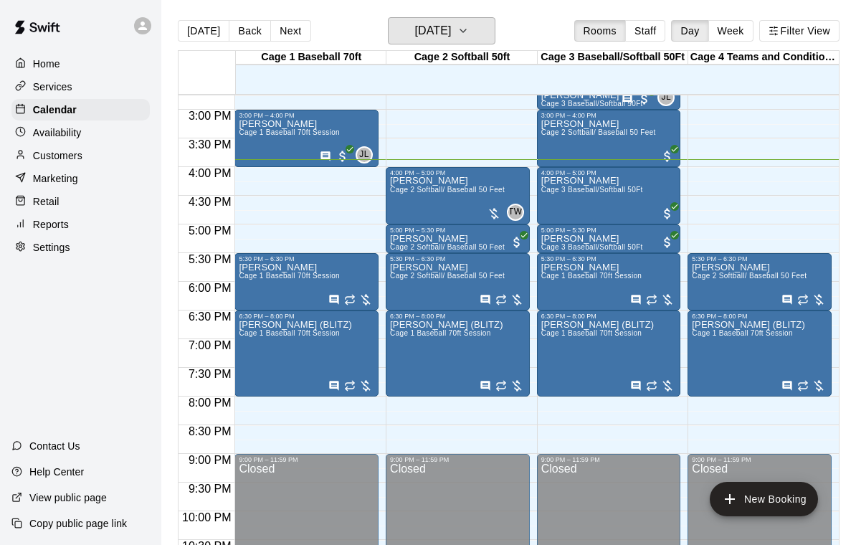
click at [481, 34] on button "[DATE]" at bounding box center [442, 30] width 108 height 27
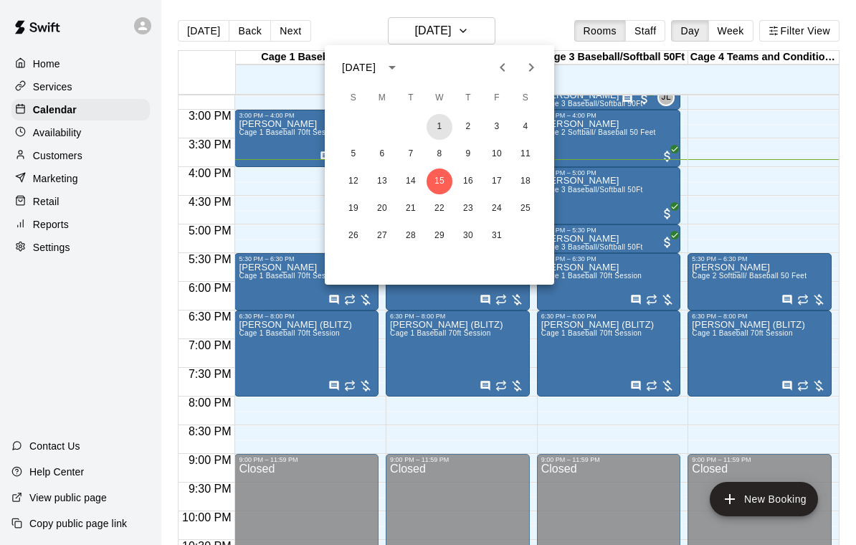
click at [447, 127] on button "1" at bounding box center [440, 127] width 26 height 26
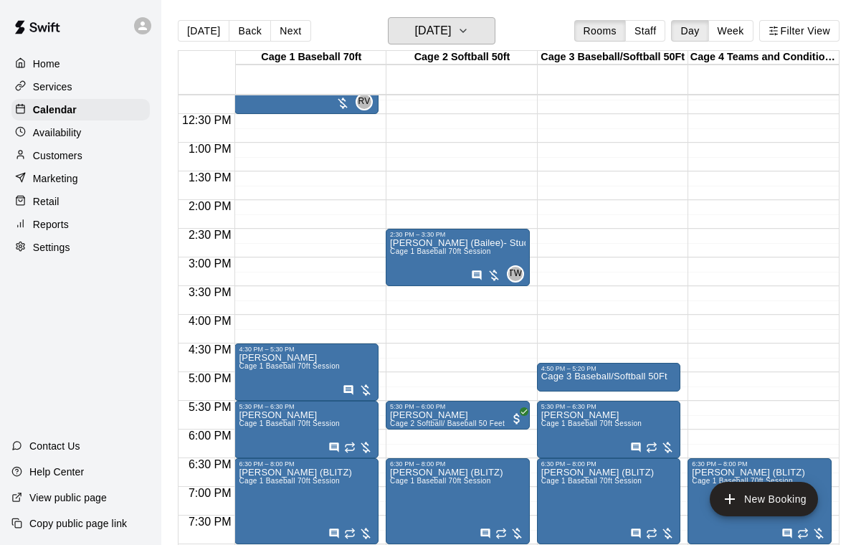
scroll to position [713, 0]
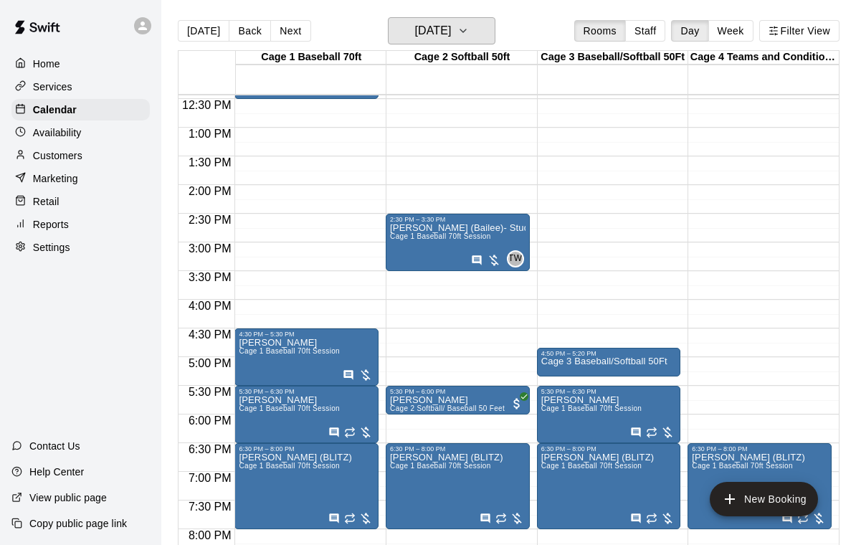
click at [483, 30] on button "Wednesday Oct 01" at bounding box center [442, 30] width 108 height 27
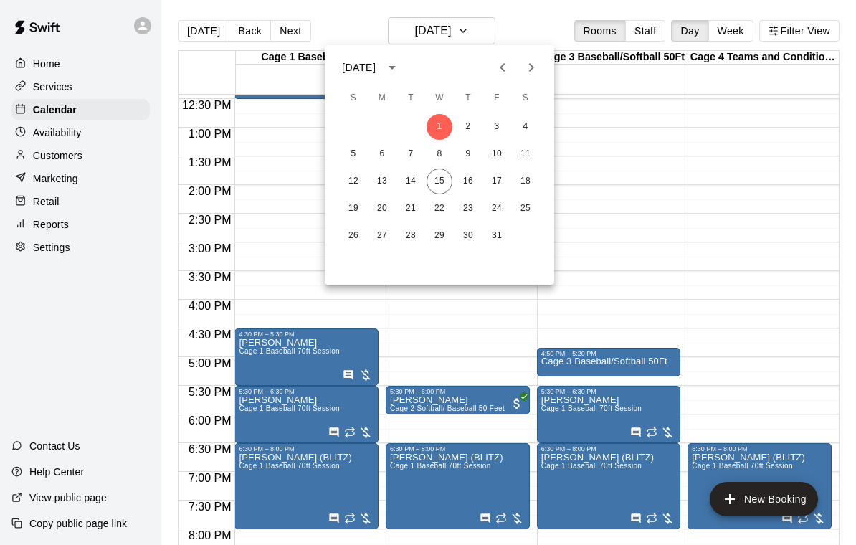
click at [503, 65] on icon "Previous month" at bounding box center [502, 67] width 5 height 9
click at [445, 184] on button "17" at bounding box center [440, 182] width 26 height 26
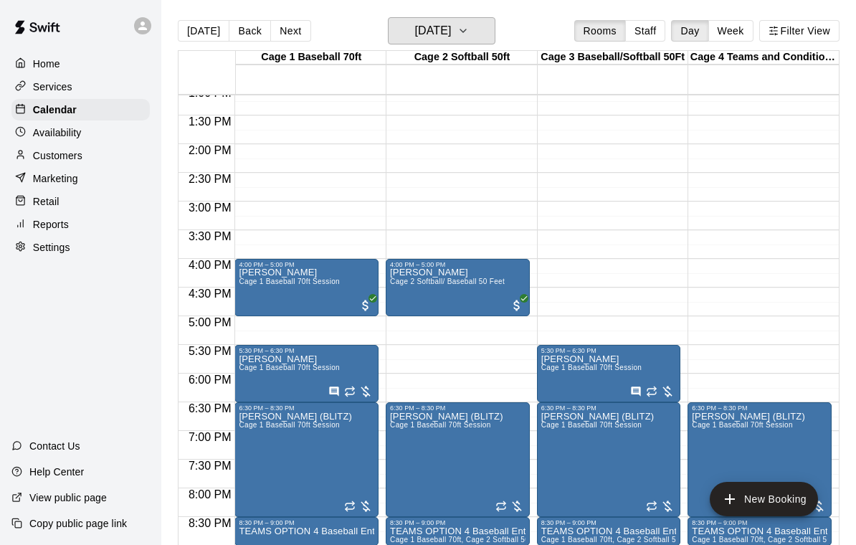
scroll to position [756, 0]
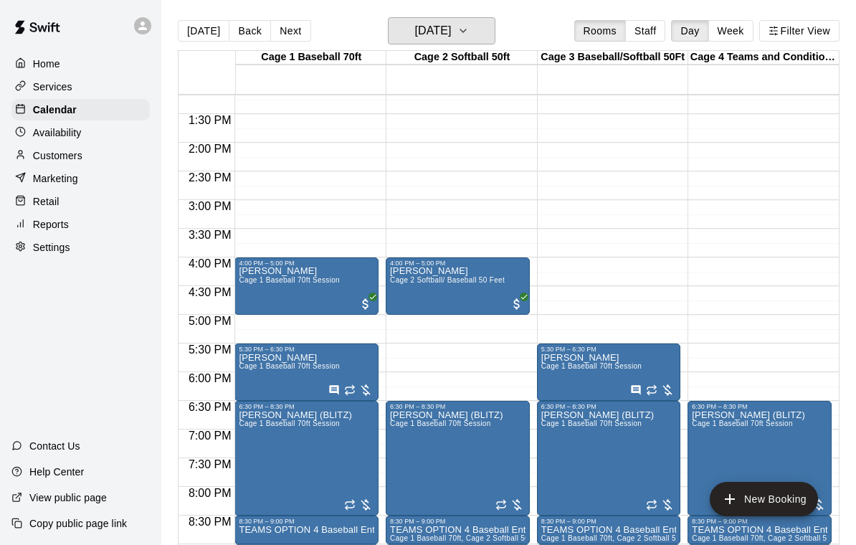
click at [482, 34] on button "Wednesday Sep 17" at bounding box center [442, 30] width 108 height 27
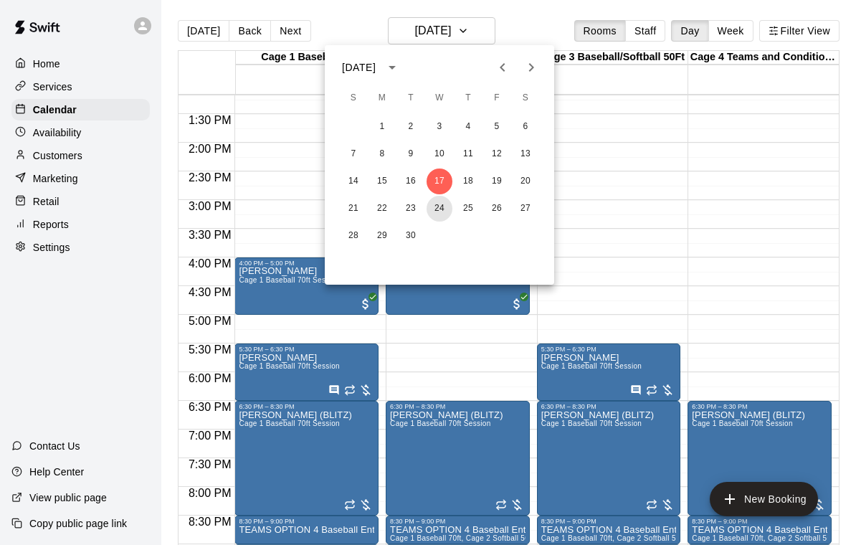
click at [445, 212] on button "24" at bounding box center [440, 209] width 26 height 26
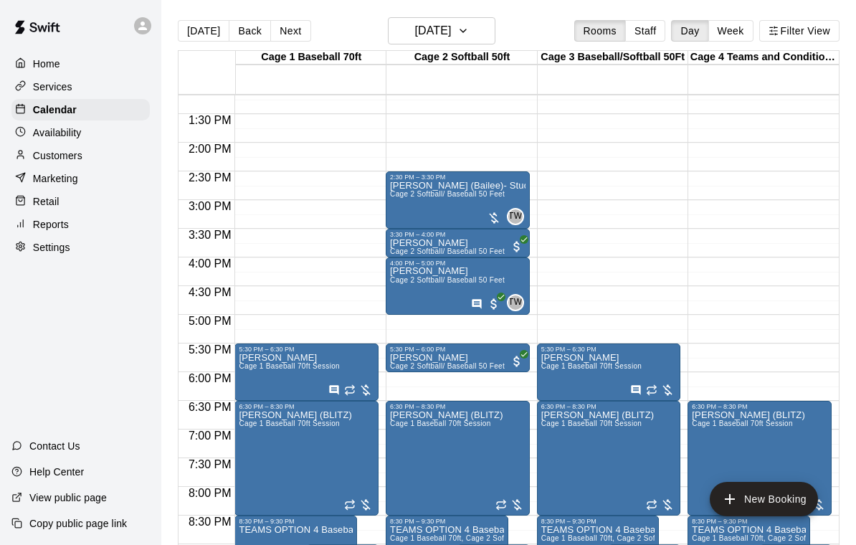
click at [481, 272] on div "[PERSON_NAME] Cage 2 Softball/ Baseball 50 Feet" at bounding box center [447, 539] width 115 height 545
click at [412, 282] on icon "edit" at bounding box center [405, 283] width 17 height 17
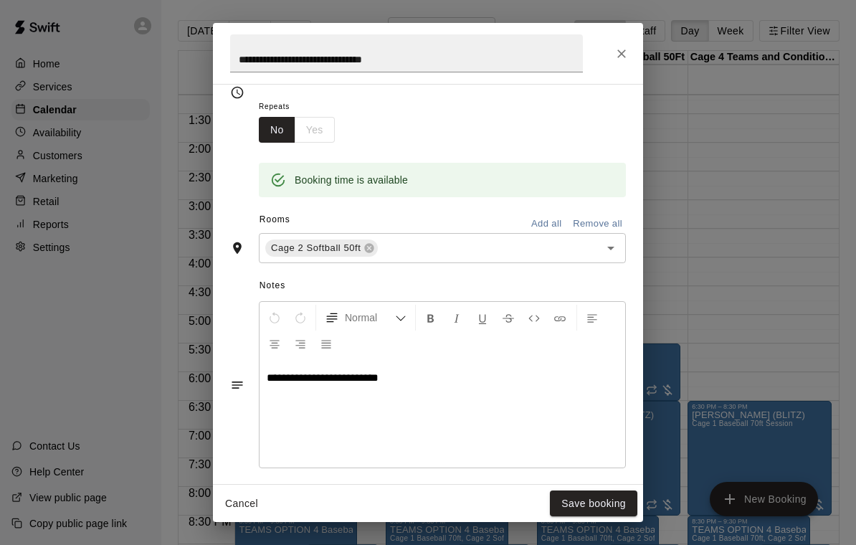
scroll to position [220, 0]
click at [614, 63] on button "Close" at bounding box center [622, 54] width 26 height 26
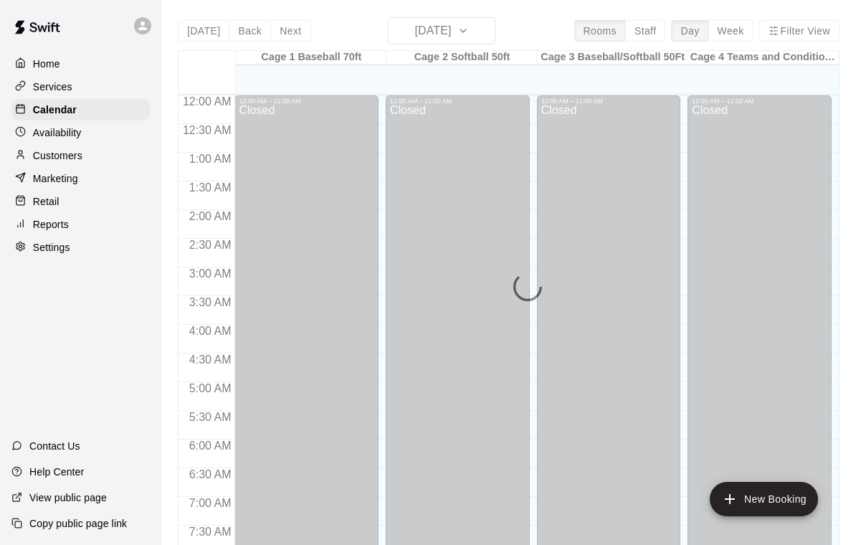
scroll to position [846, 0]
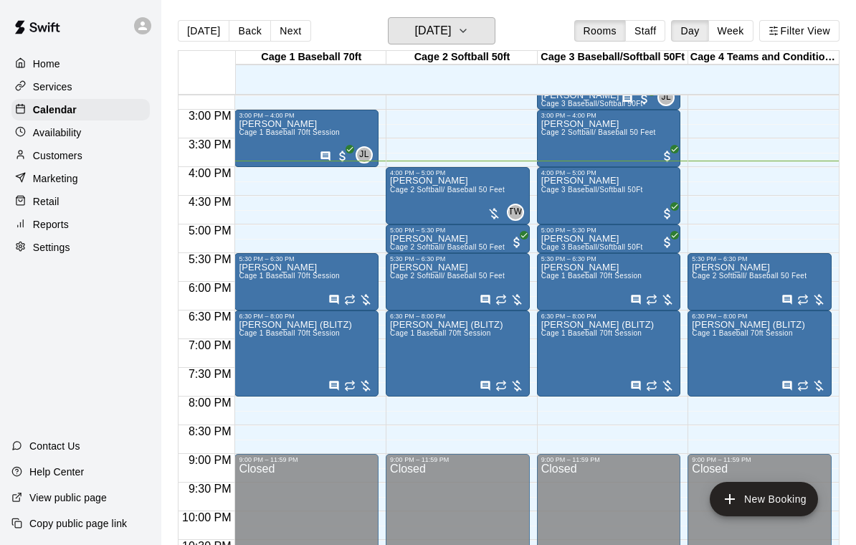
click at [469, 31] on icon "button" at bounding box center [462, 30] width 11 height 17
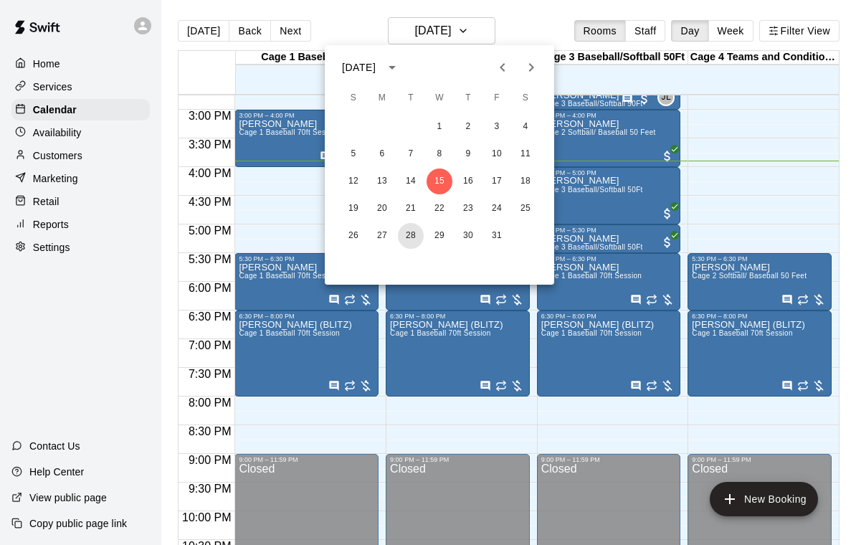
click at [416, 238] on button "28" at bounding box center [411, 236] width 26 height 26
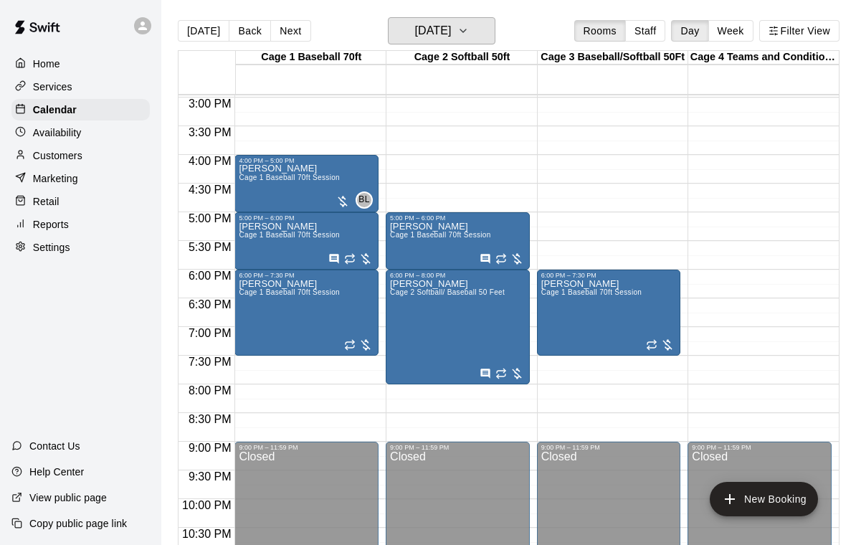
scroll to position [848, 0]
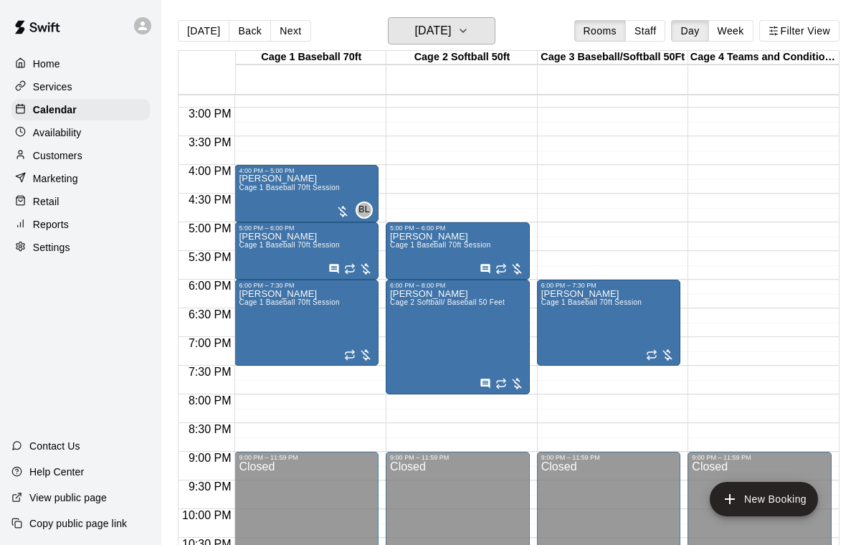
click at [451, 32] on h6 "Tuesday Oct 28" at bounding box center [432, 31] width 37 height 20
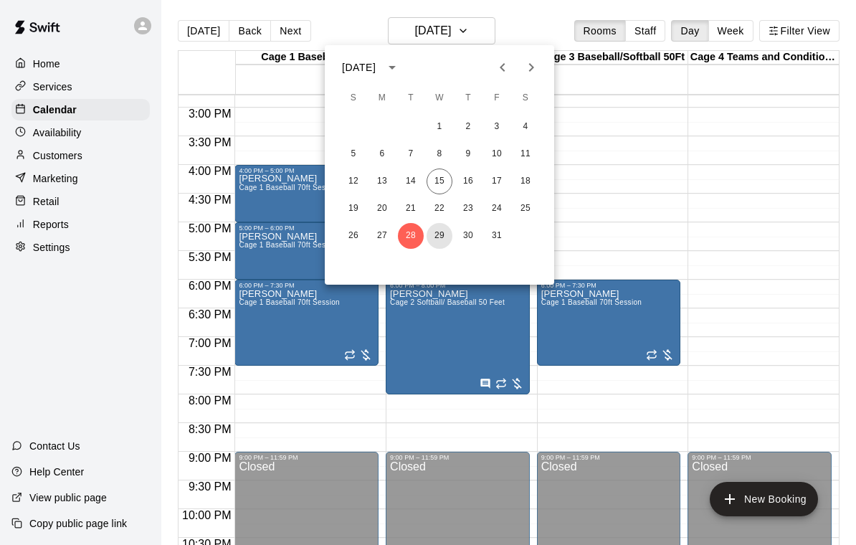
click at [445, 234] on button "29" at bounding box center [440, 236] width 26 height 26
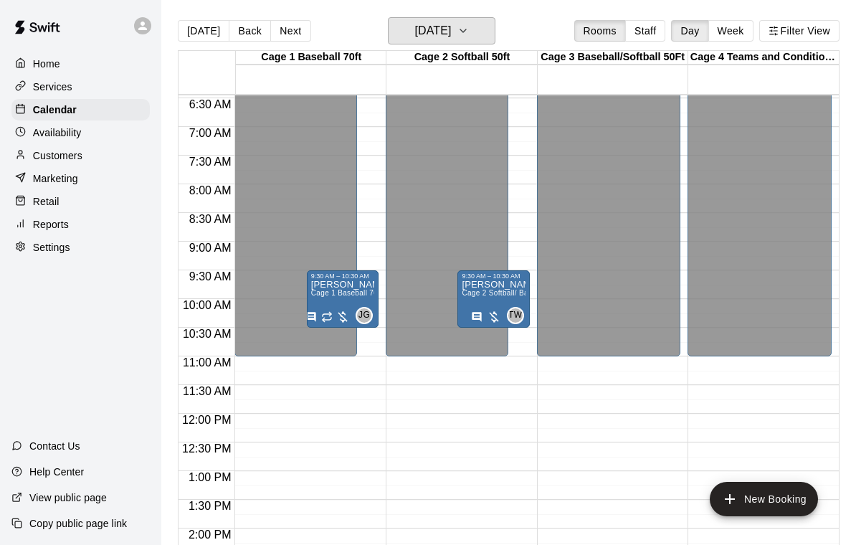
scroll to position [362, 0]
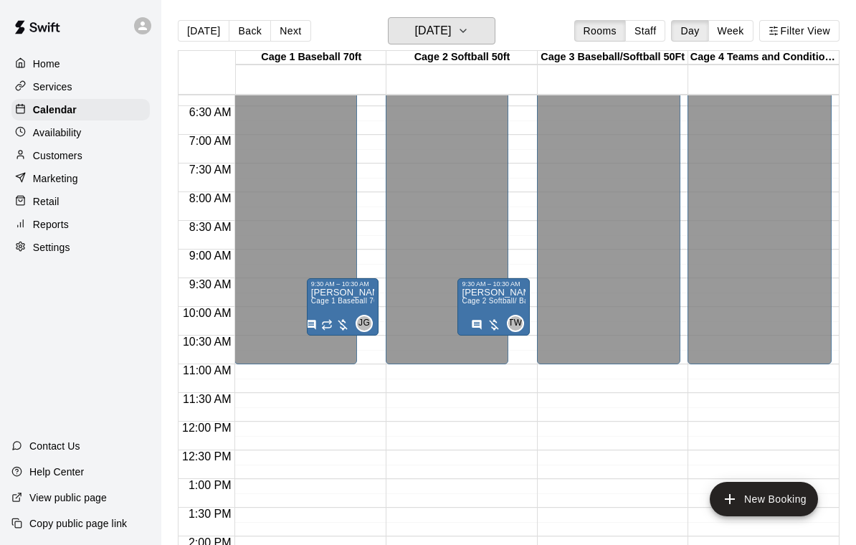
click at [483, 26] on button "Wednesday Oct 29" at bounding box center [442, 30] width 108 height 27
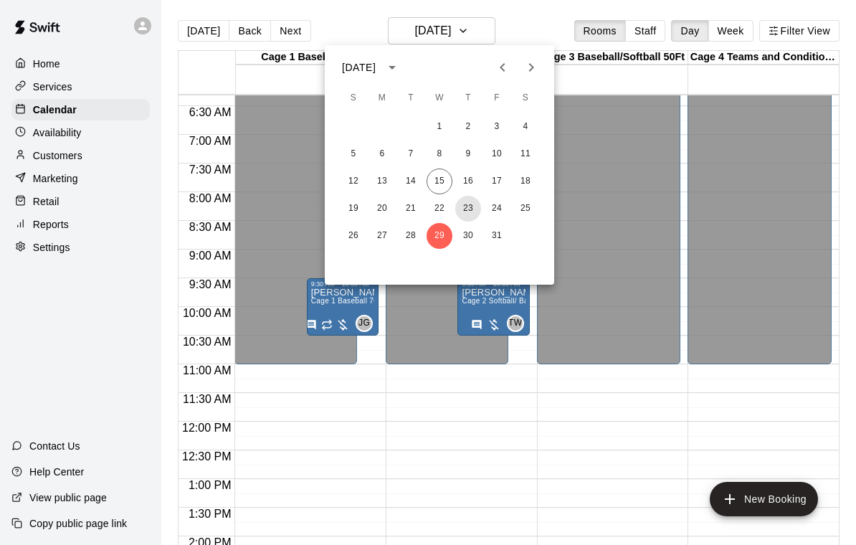
click at [470, 207] on button "23" at bounding box center [468, 209] width 26 height 26
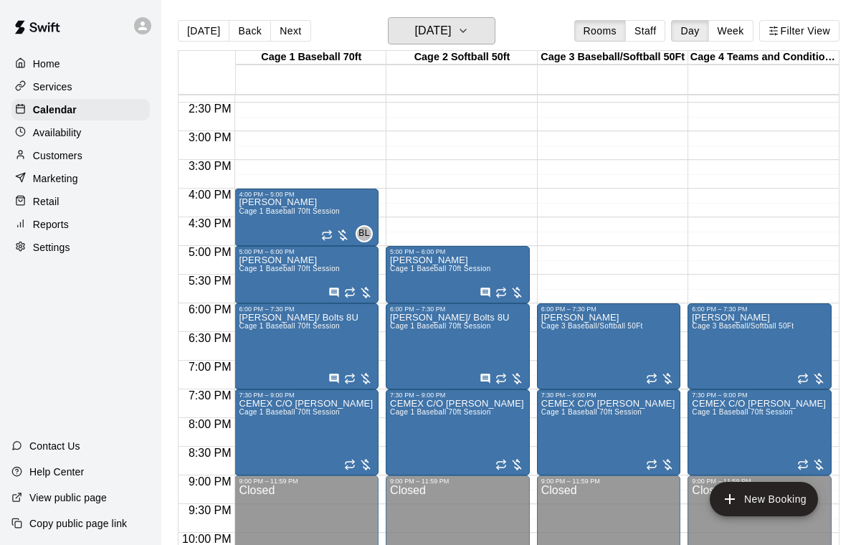
scroll to position [824, 0]
click at [475, 41] on button "Thursday Oct 23" at bounding box center [442, 30] width 108 height 27
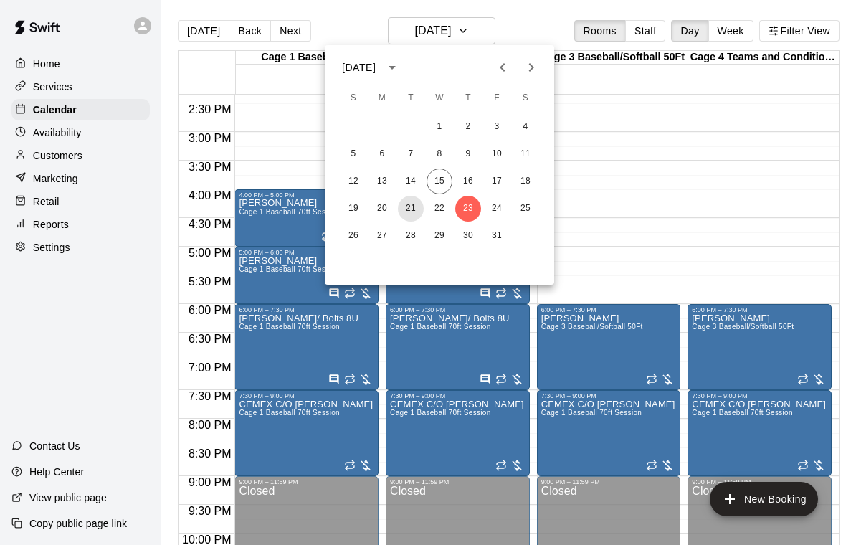
click at [416, 217] on button "21" at bounding box center [411, 209] width 26 height 26
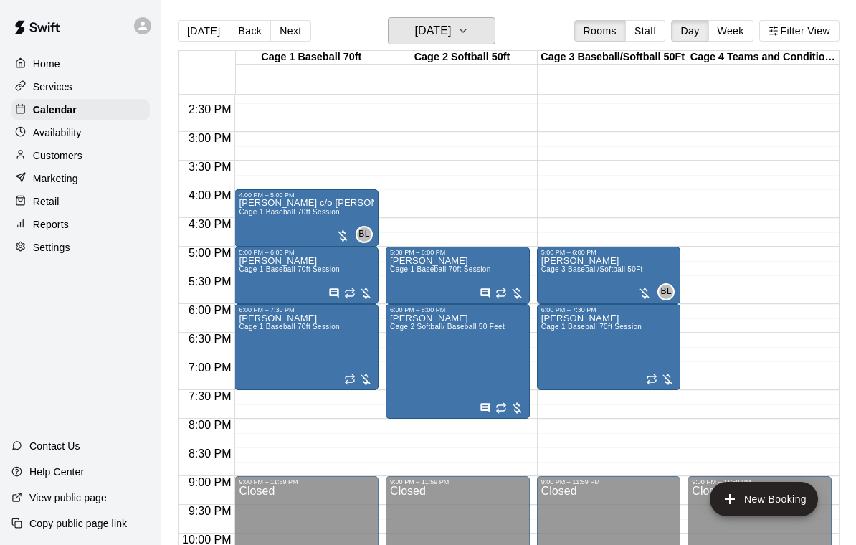
click at [476, 34] on button "Tuesday Oct 21" at bounding box center [442, 30] width 108 height 27
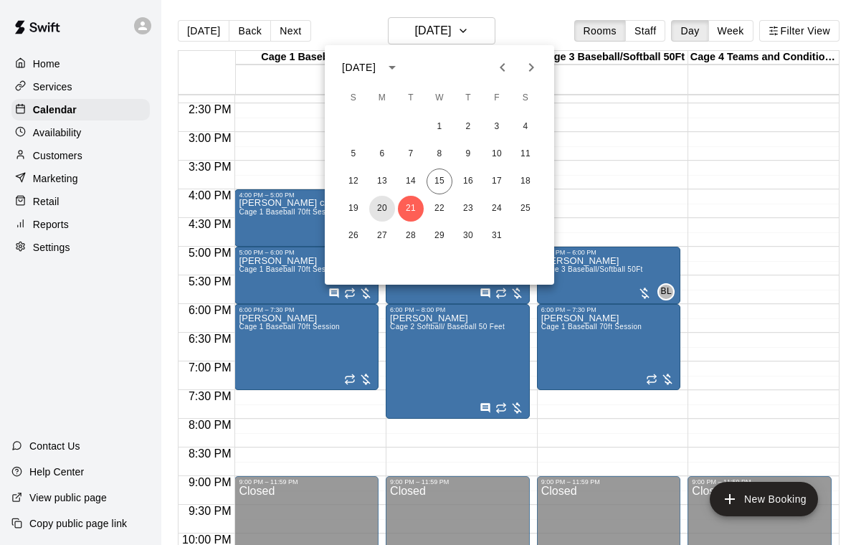
click at [376, 204] on button "20" at bounding box center [382, 209] width 26 height 26
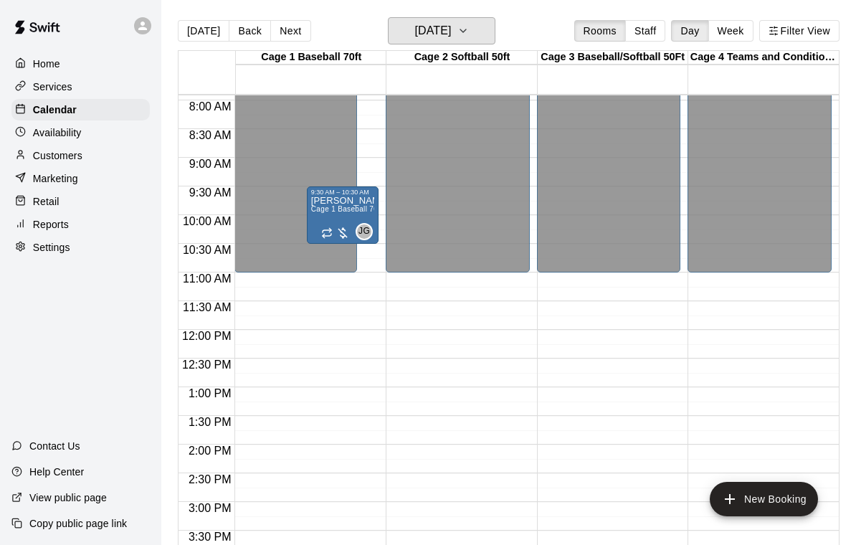
scroll to position [453, 0]
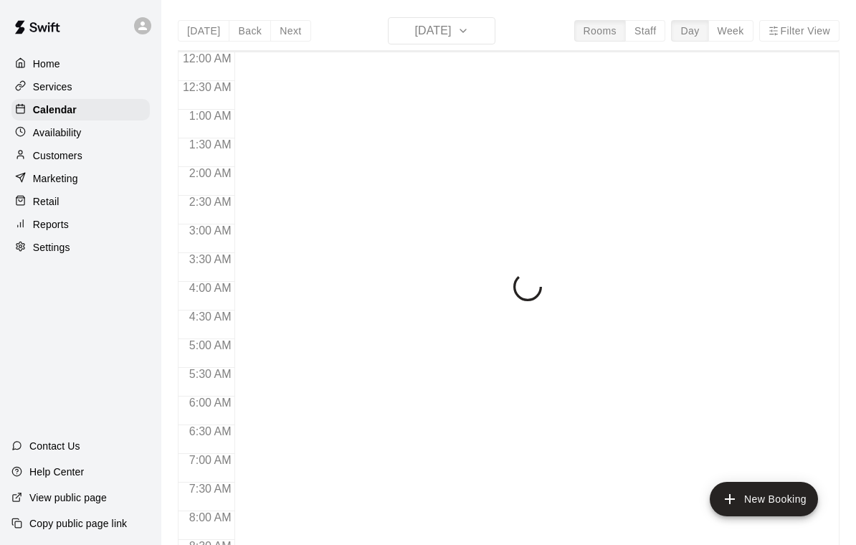
scroll to position [846, 0]
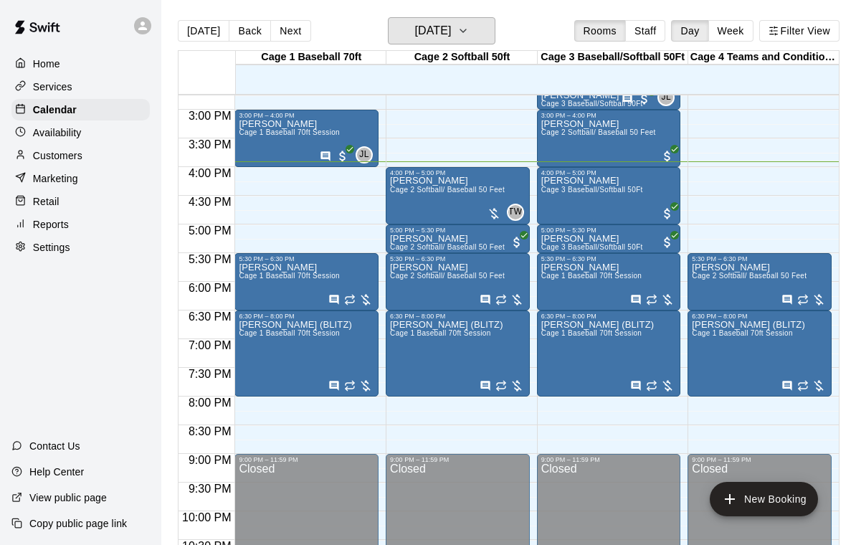
click at [480, 28] on button "[DATE]" at bounding box center [442, 30] width 108 height 27
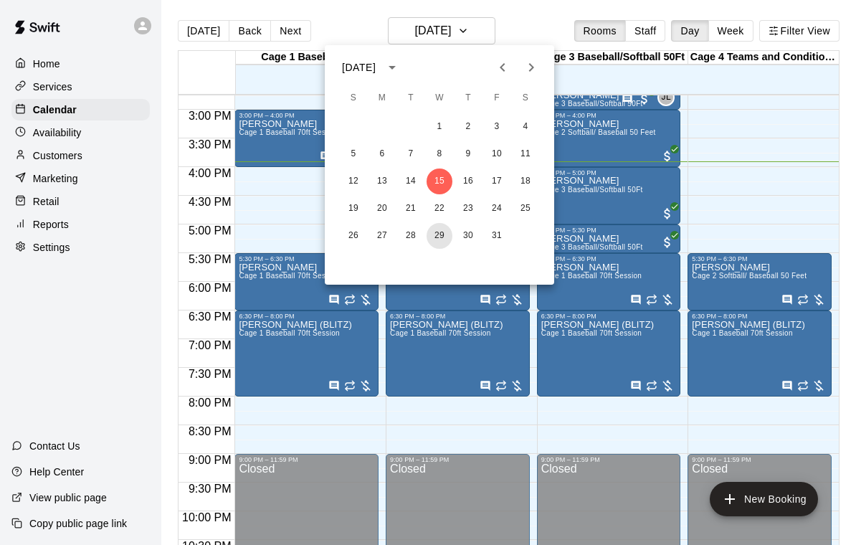
click at [440, 234] on button "29" at bounding box center [440, 236] width 26 height 26
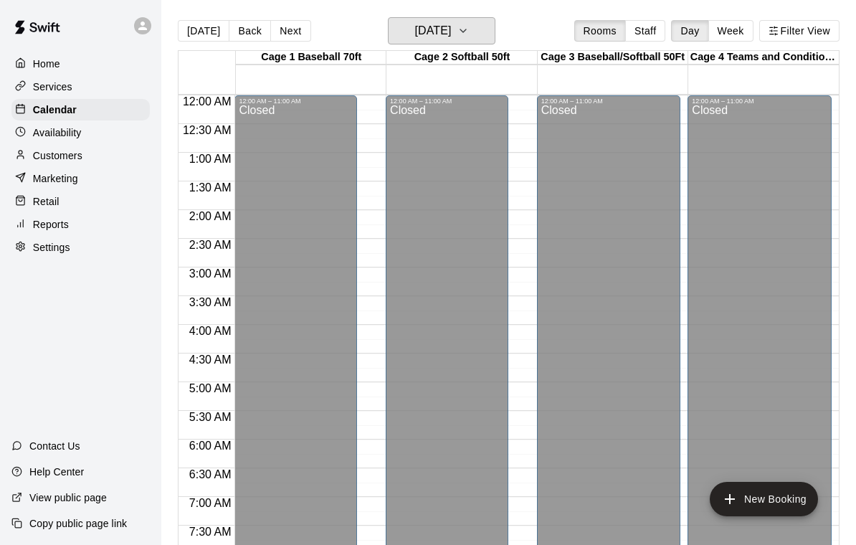
scroll to position [-1, 0]
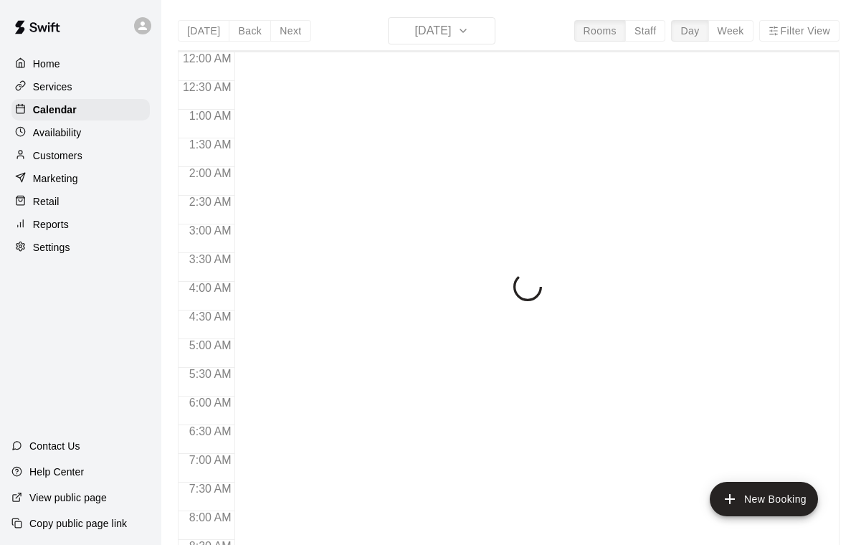
scroll to position [846, 0]
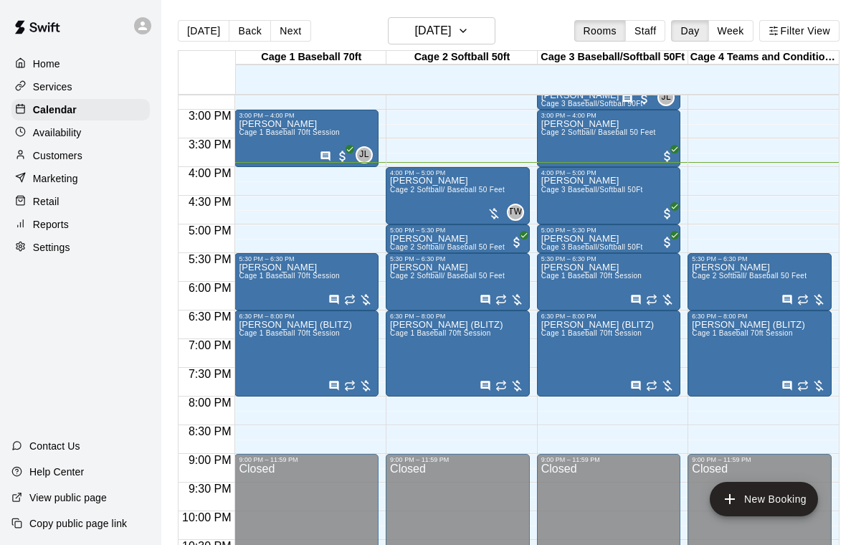
click at [478, 179] on div "[PERSON_NAME] Cage 2 Softball/ Baseball 50 Feet" at bounding box center [447, 448] width 115 height 545
click at [404, 227] on img "edit" at bounding box center [405, 227] width 16 height 16
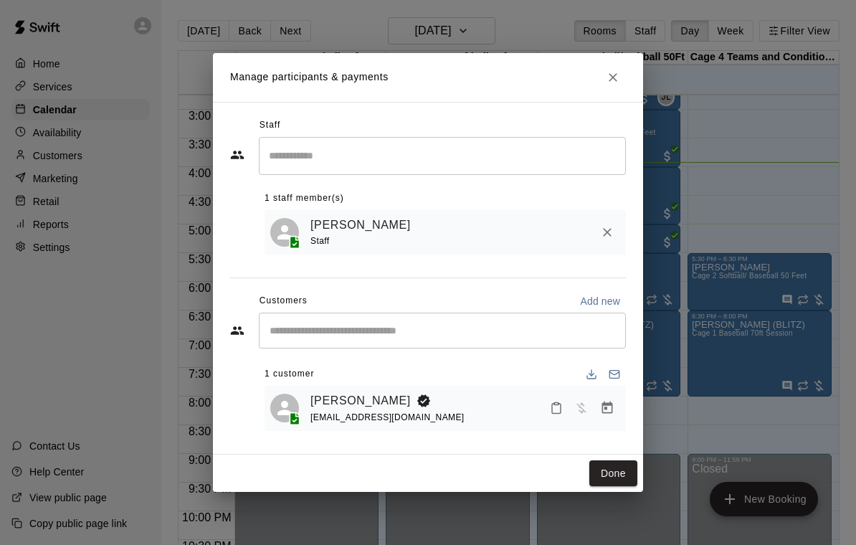
click at [607, 409] on icon "Manage bookings & payment" at bounding box center [607, 408] width 11 height 12
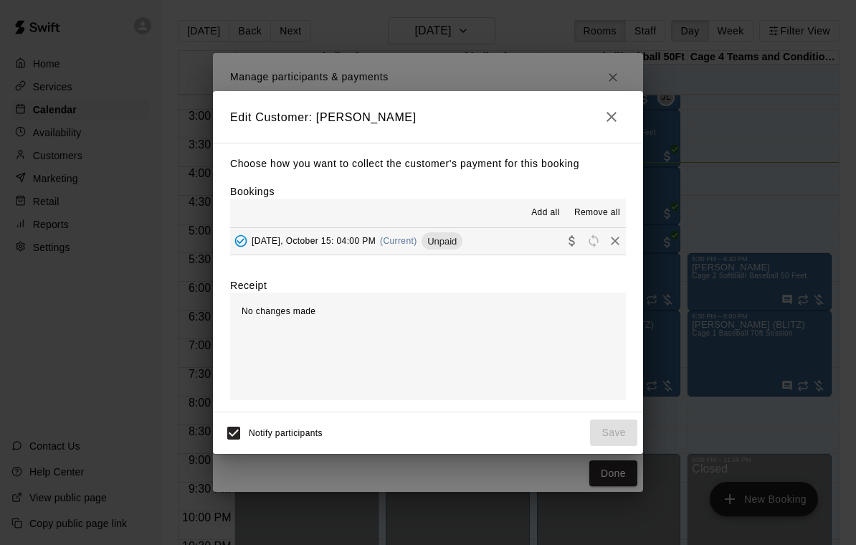
click at [506, 232] on button "[DATE], October 15: 04:00 PM (Current) Unpaid" at bounding box center [428, 241] width 396 height 27
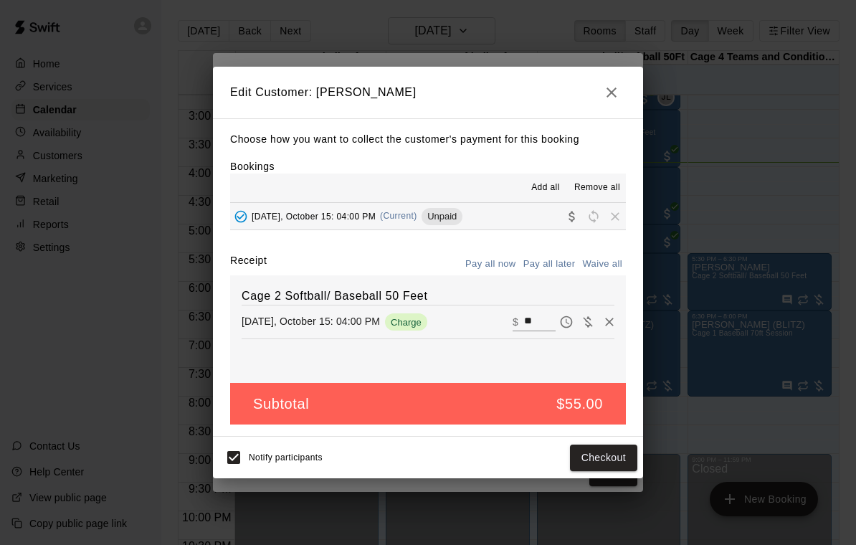
click at [544, 321] on input "**" at bounding box center [540, 322] width 32 height 19
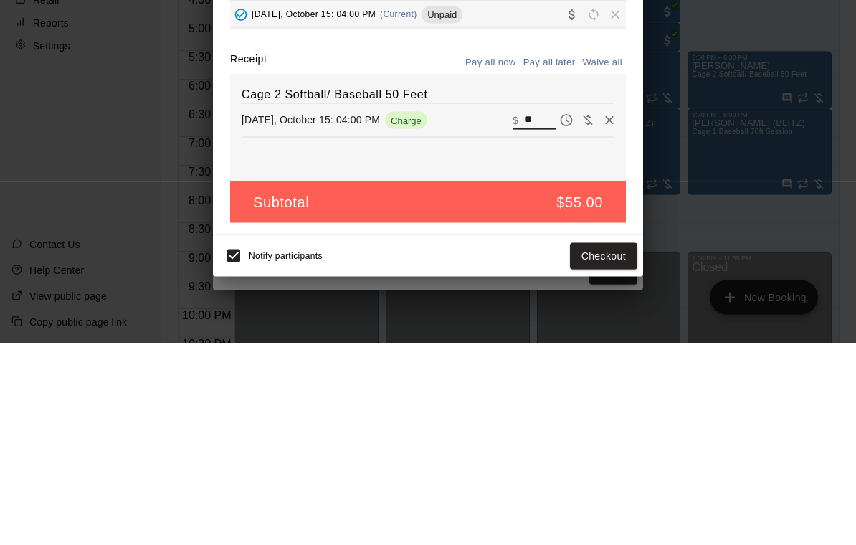
type input "*"
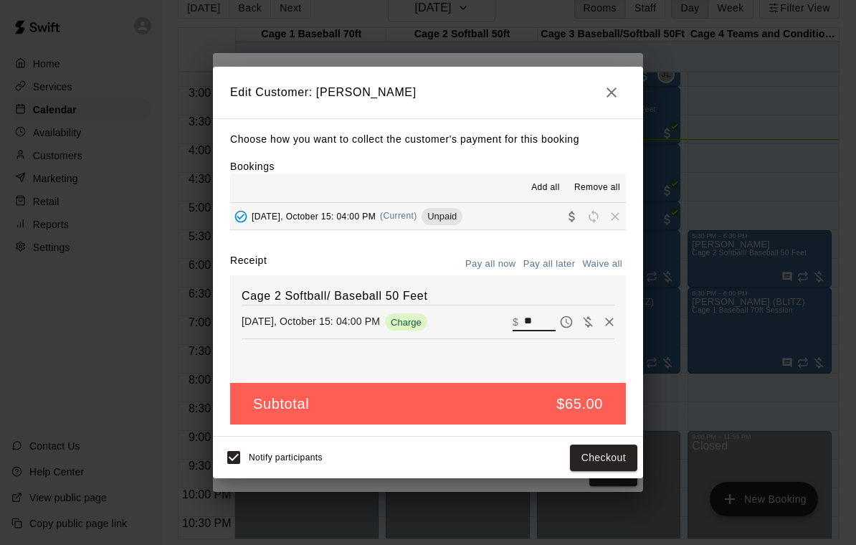
type input "**"
click at [604, 455] on button "Checkout" at bounding box center [603, 458] width 67 height 27
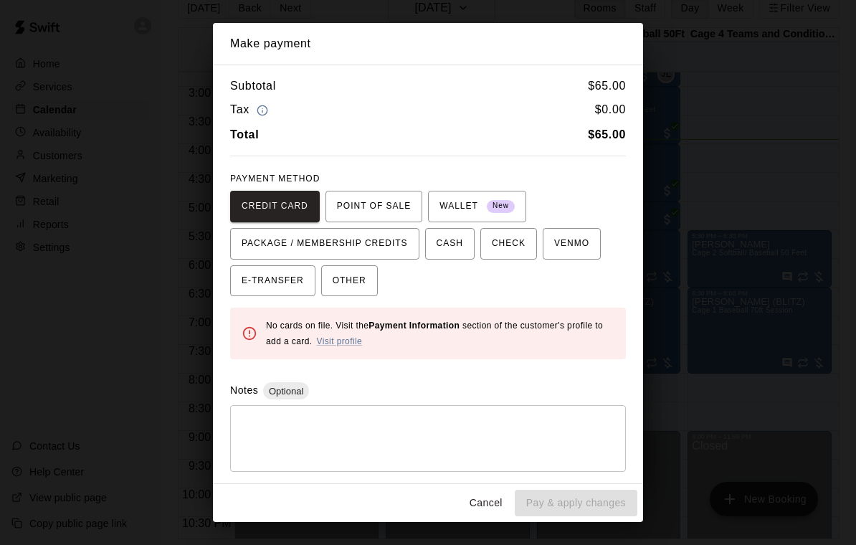
click at [371, 269] on button "OTHER" at bounding box center [349, 281] width 57 height 32
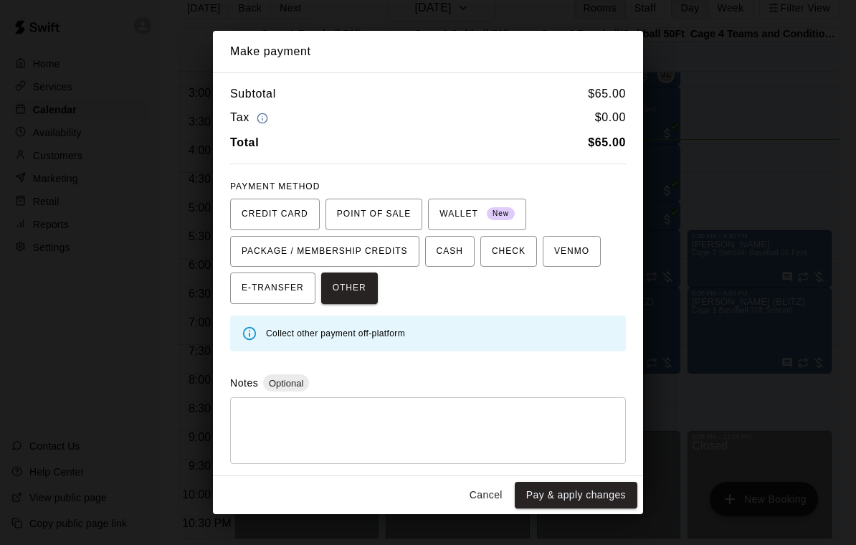
click at [571, 493] on button "Pay & apply changes" at bounding box center [576, 495] width 123 height 27
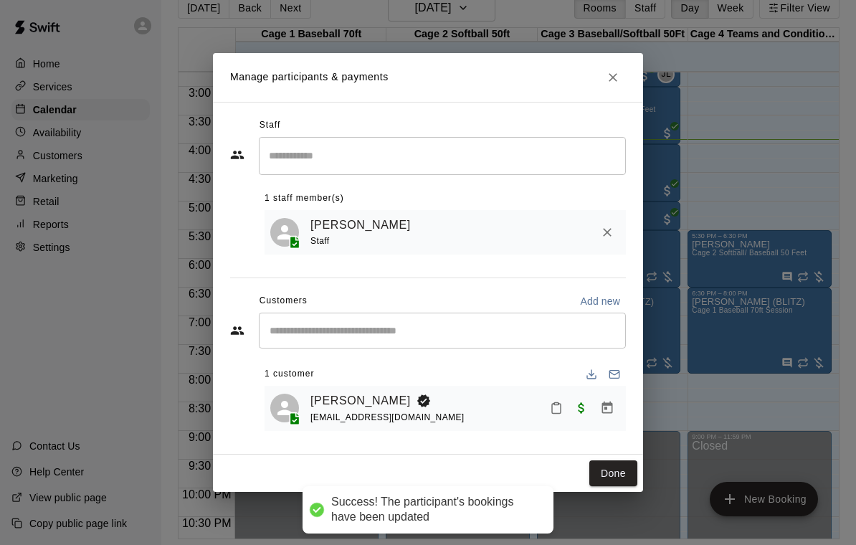
click at [589, 470] on button "Done" at bounding box center [613, 473] width 48 height 27
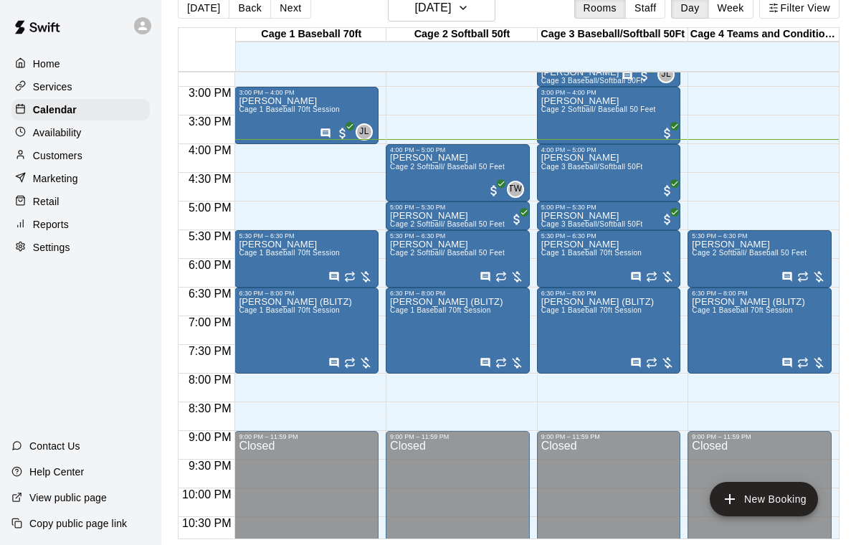
scroll to position [0, 0]
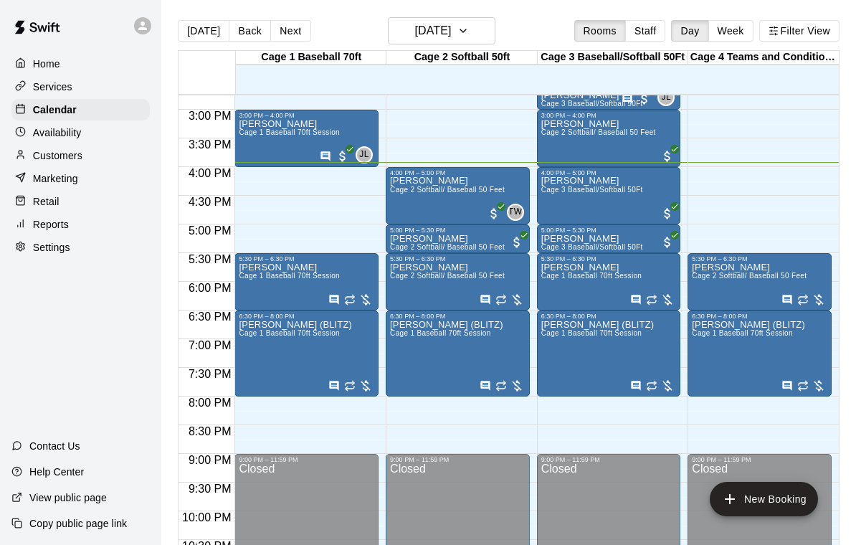
click at [592, 191] on span "Cage 3 Baseball/Softball 50Ft" at bounding box center [592, 190] width 102 height 8
click at [552, 199] on icon "edit" at bounding box center [555, 201] width 17 height 17
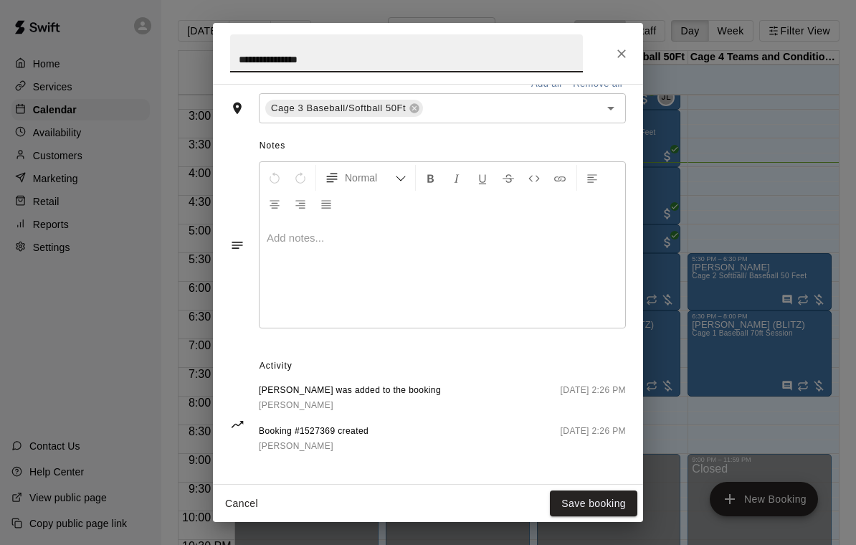
scroll to position [358, 0]
click at [626, 51] on icon "Close" at bounding box center [621, 54] width 14 height 14
